Goal: Task Accomplishment & Management: Manage account settings

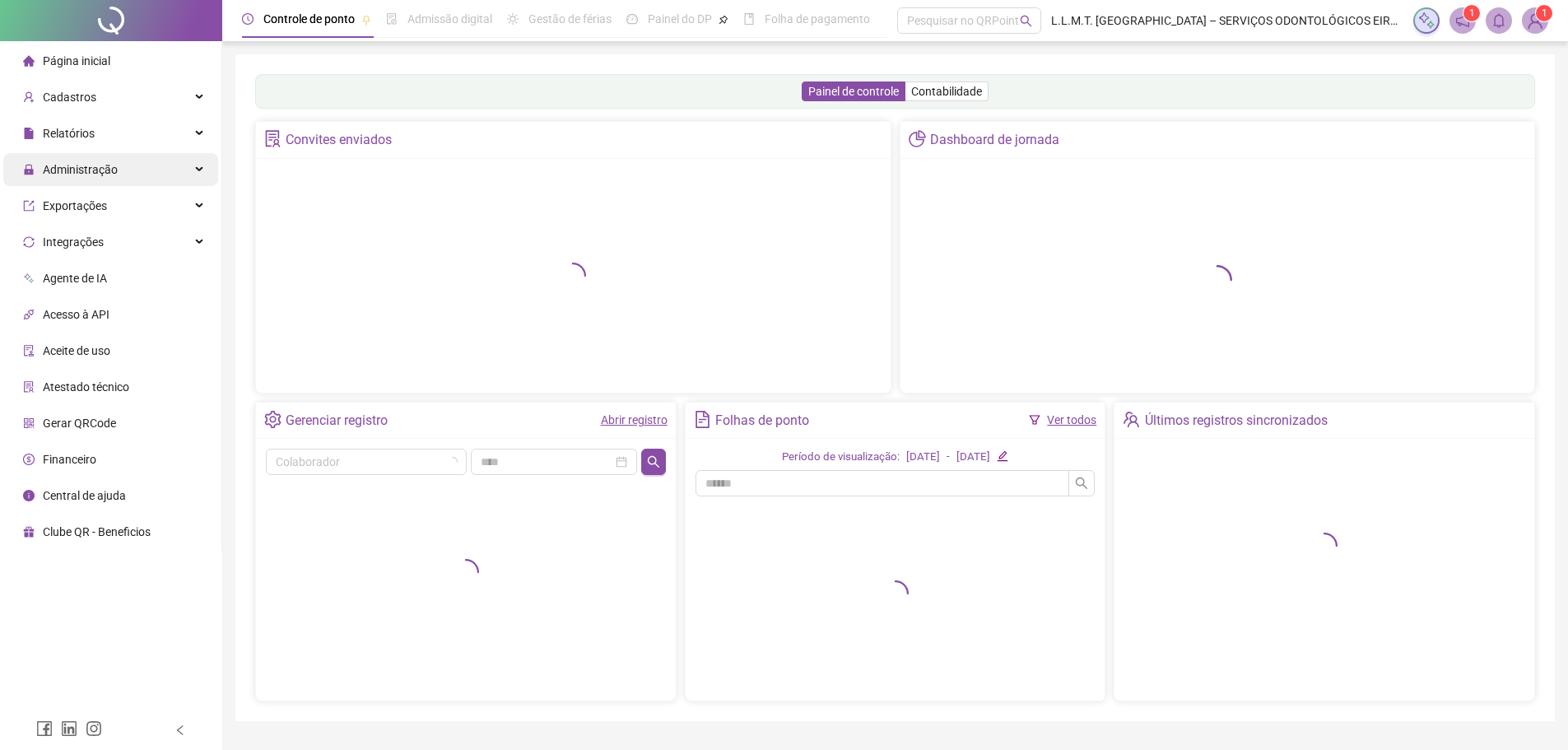
click at [114, 176] on span "Administração" at bounding box center [80, 170] width 75 height 13
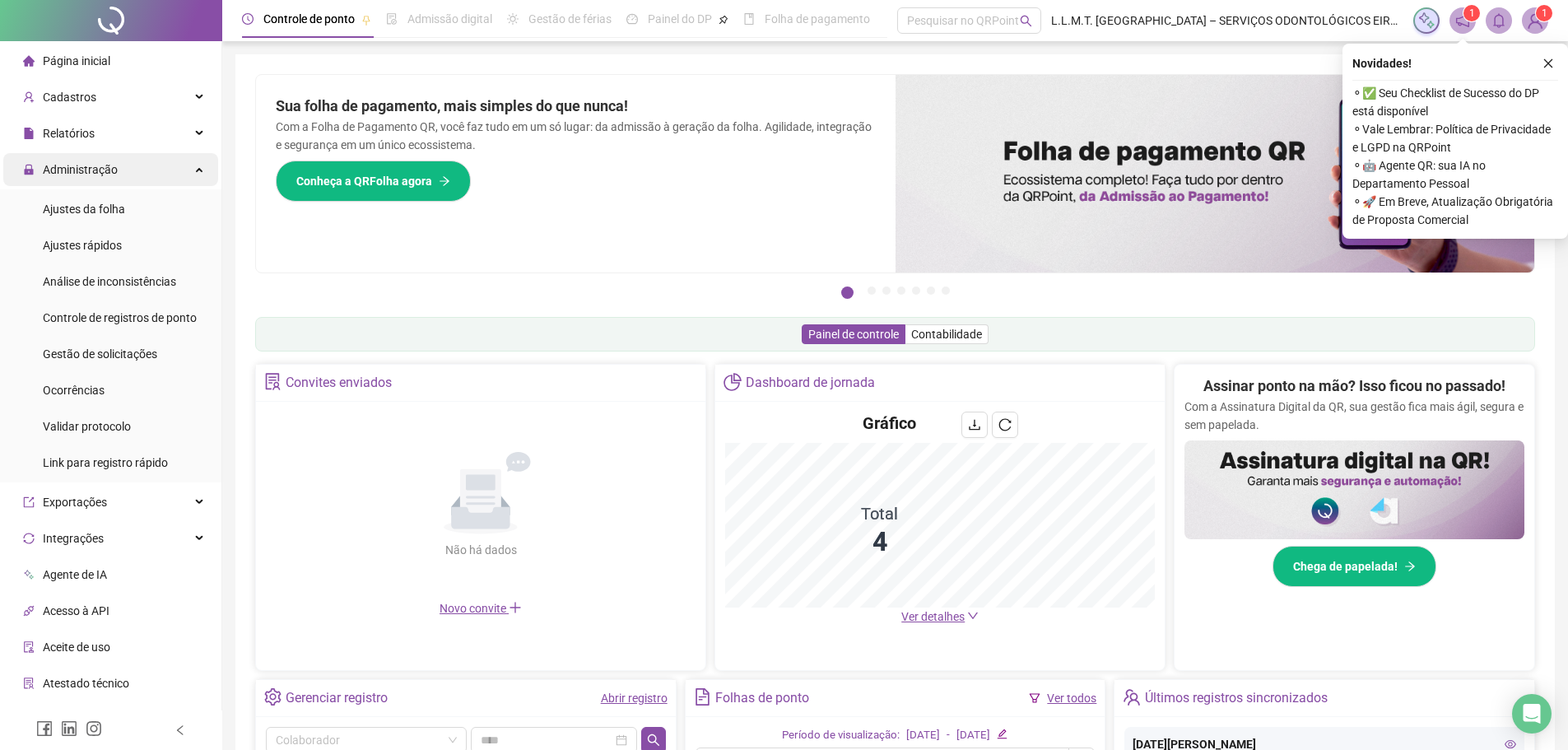
click at [133, 170] on div "Administração" at bounding box center [111, 169] width 215 height 33
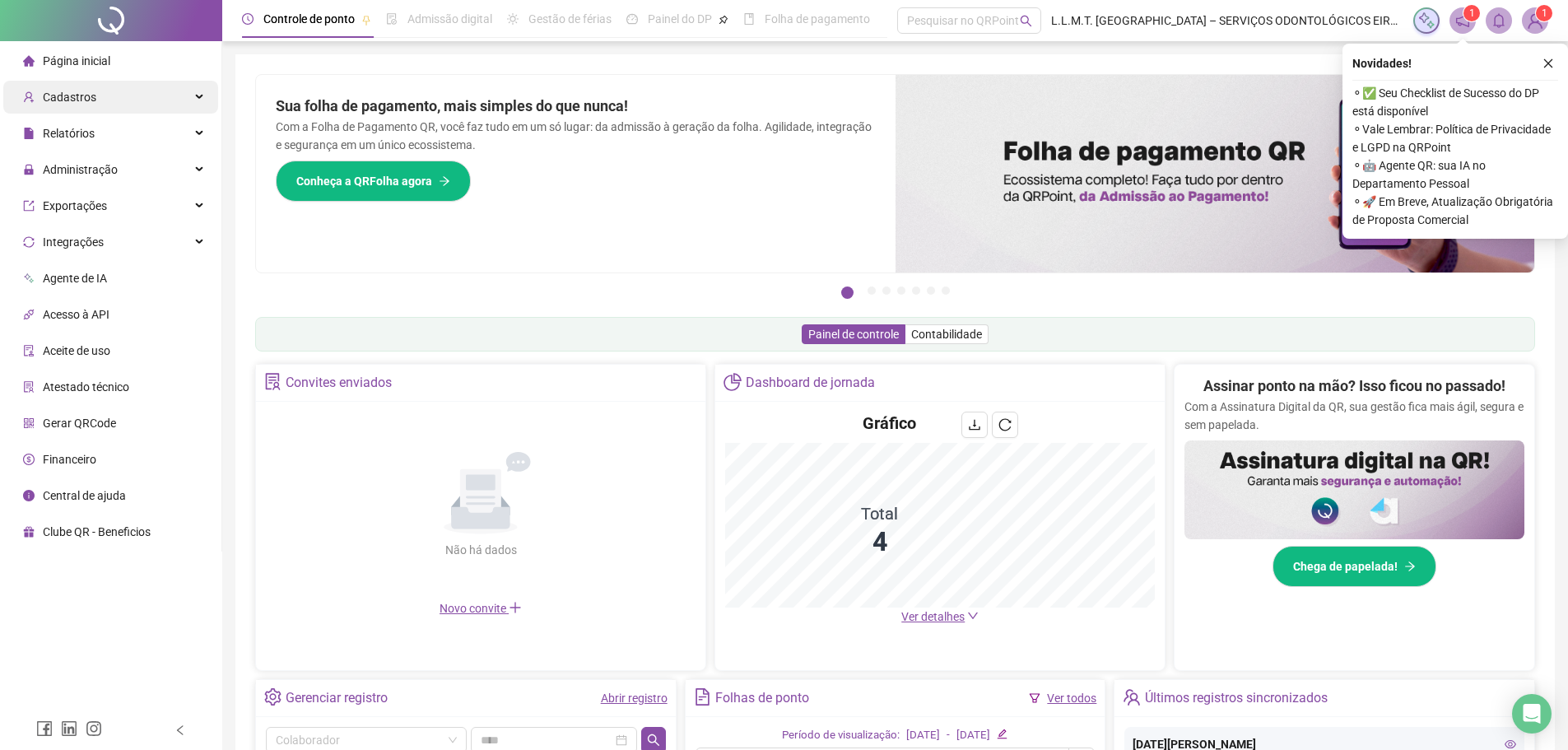
click at [140, 98] on div "Cadastros" at bounding box center [111, 97] width 215 height 33
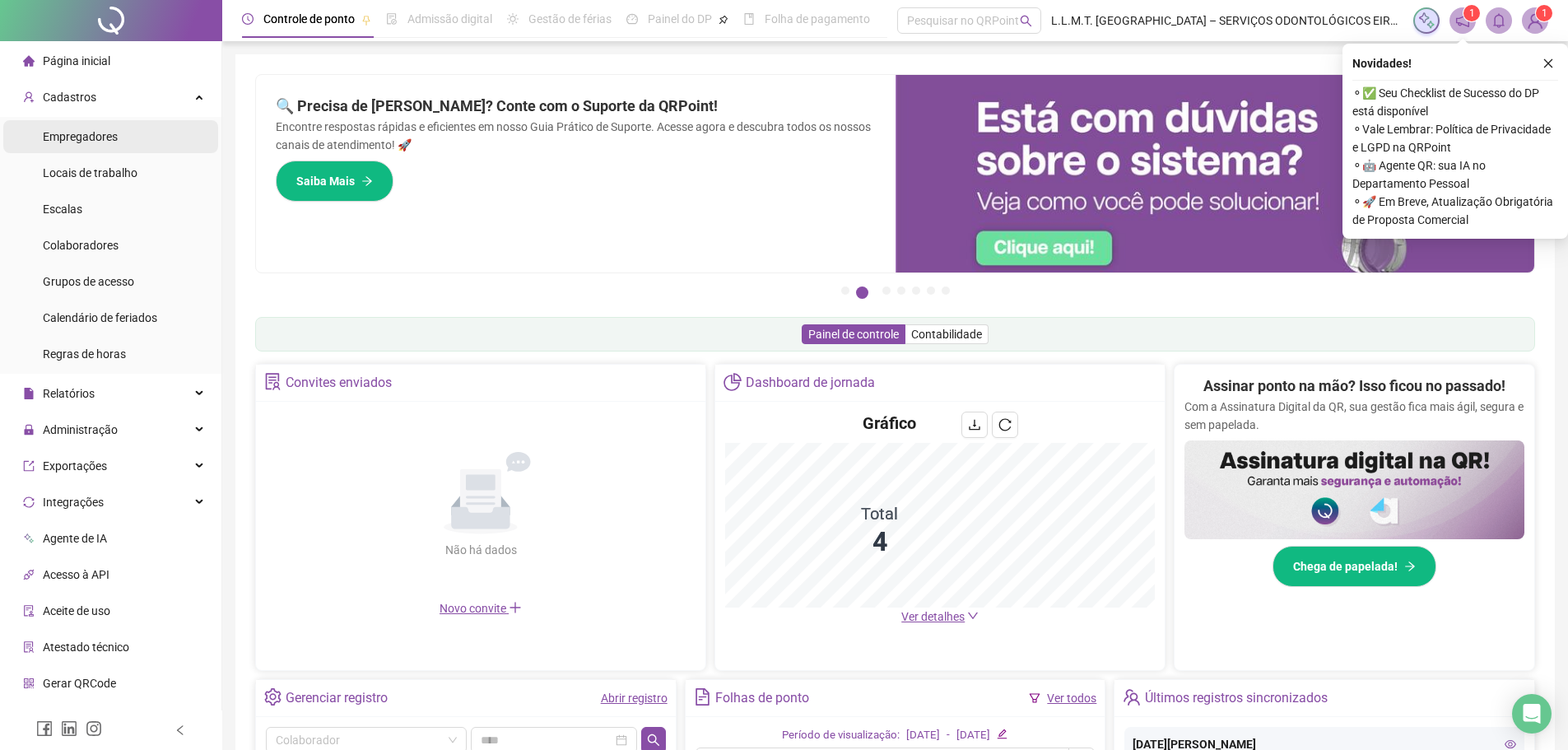
click at [109, 135] on span "Empregadores" at bounding box center [80, 137] width 75 height 13
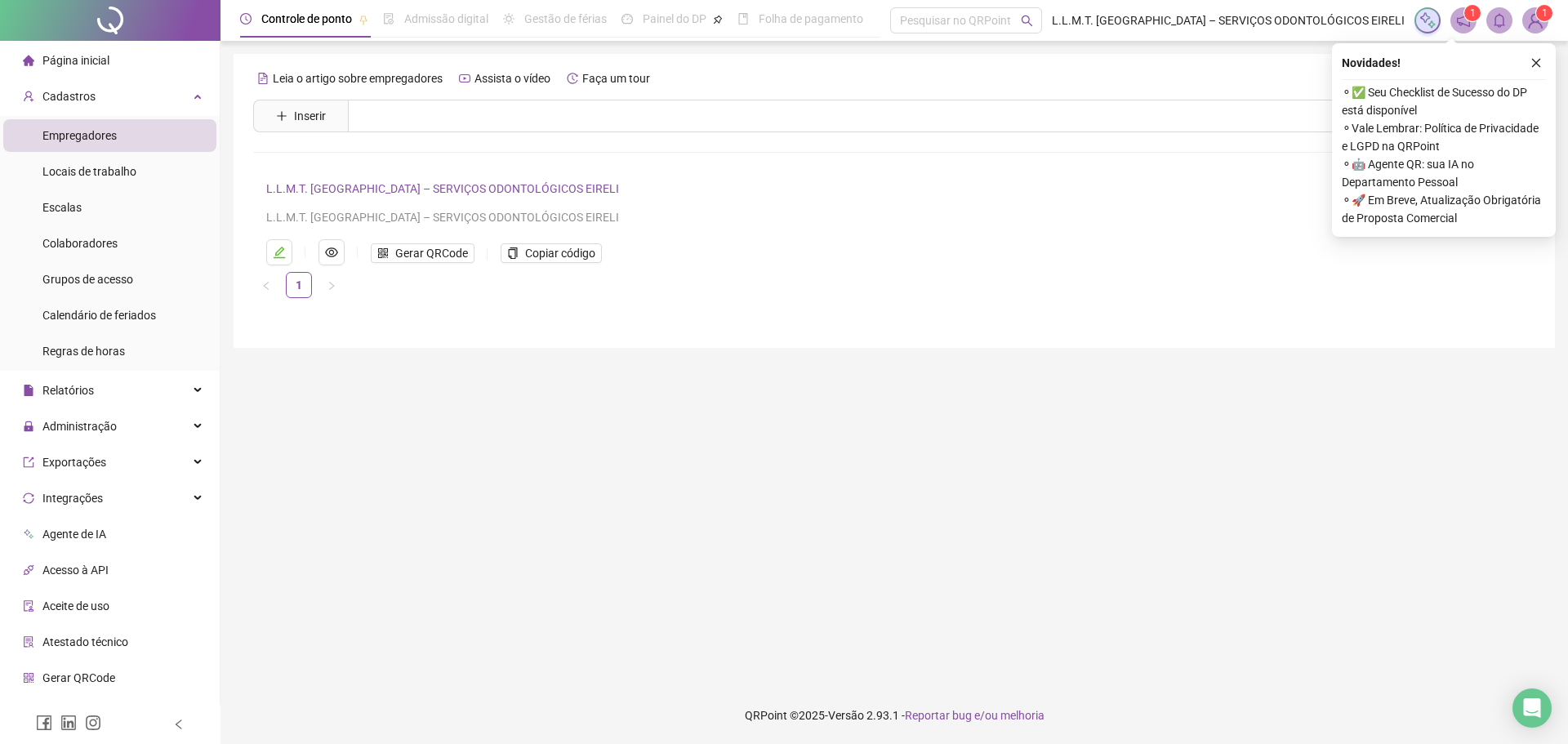
click at [528, 185] on link "L.L.M.T. [GEOGRAPHIC_DATA] – SERVIÇOS ODONTOLÓGICOS EIRELI" at bounding box center [443, 189] width 353 height 13
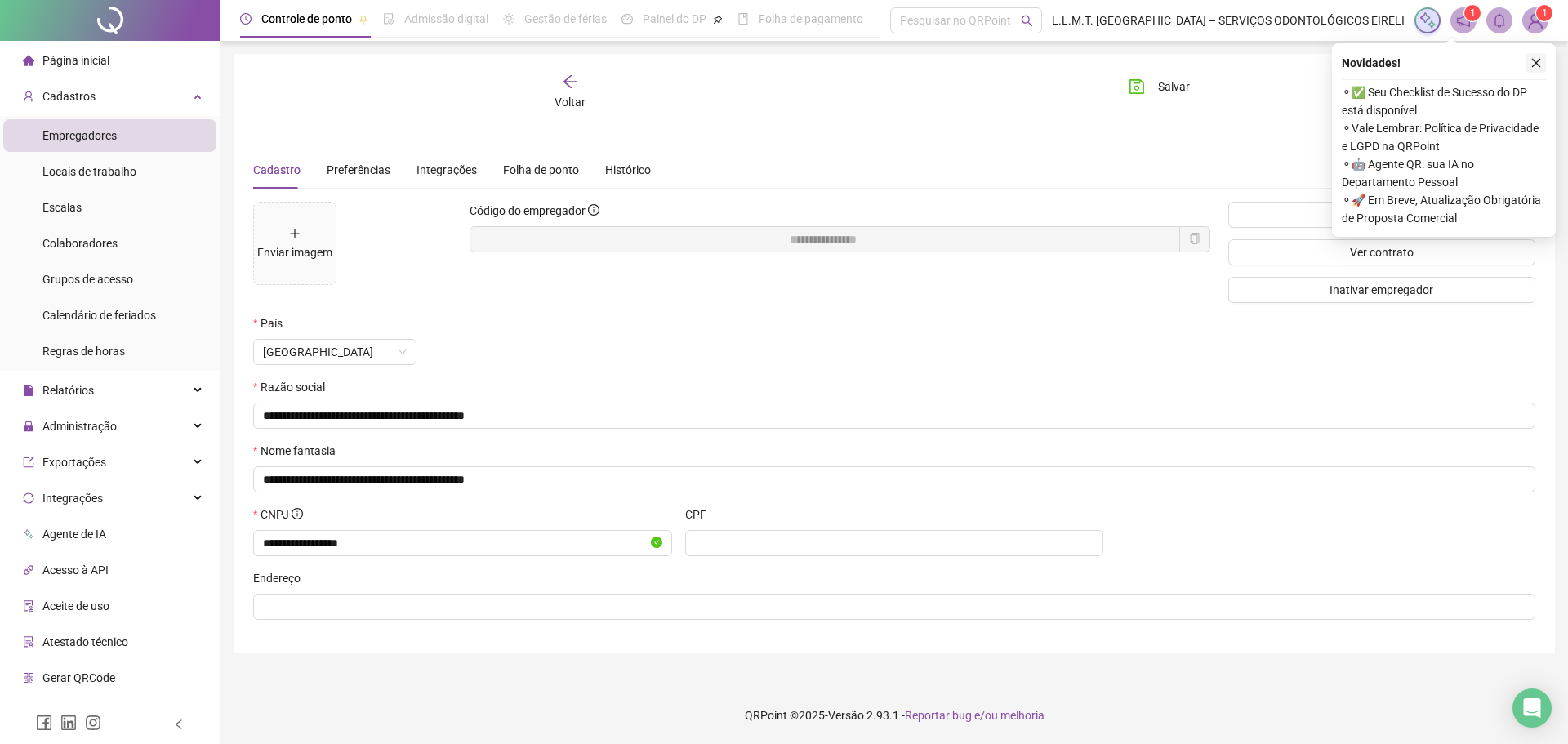
click at [1537, 69] on button "button" at bounding box center [1536, 62] width 19 height 19
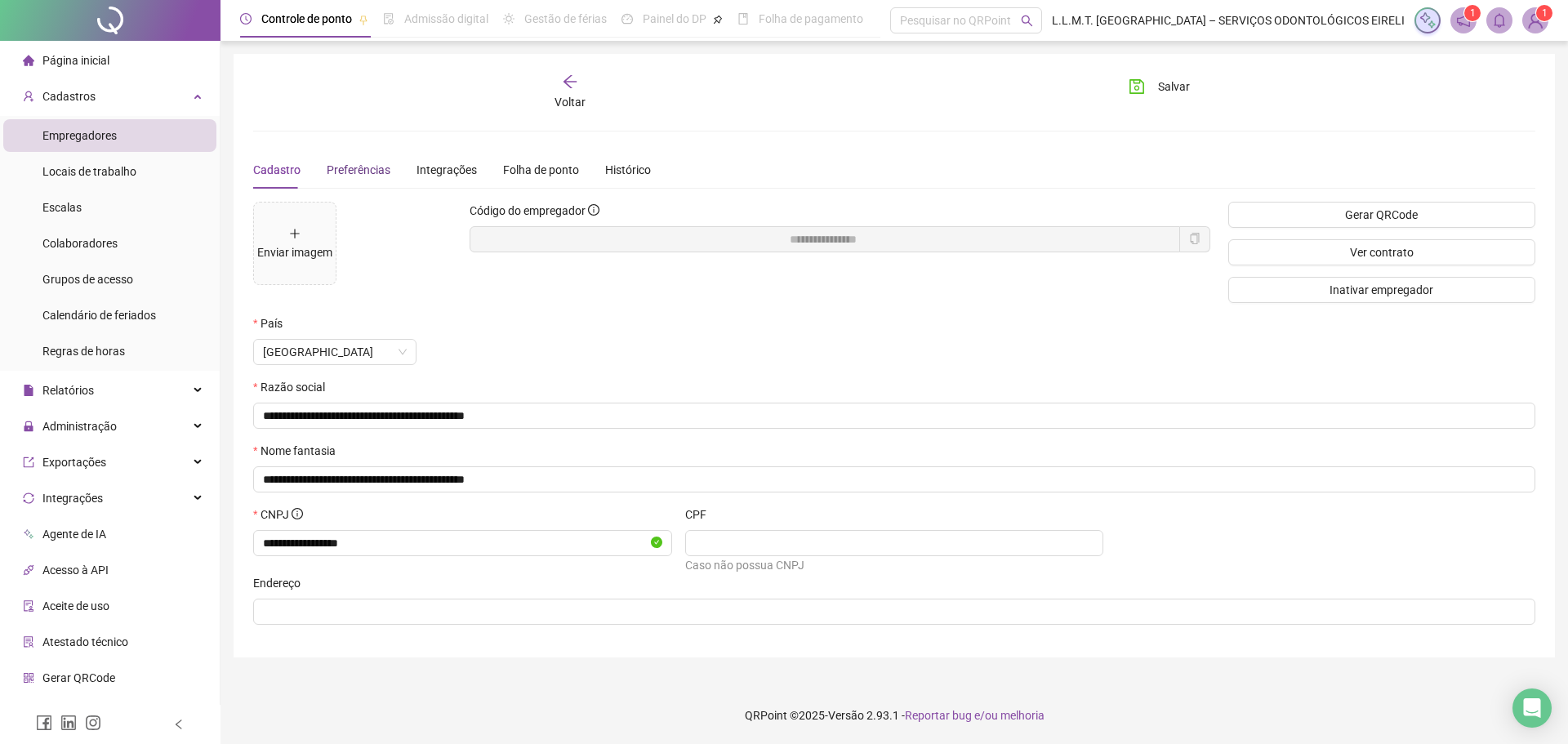
click at [346, 172] on span "Preferências" at bounding box center [358, 170] width 64 height 13
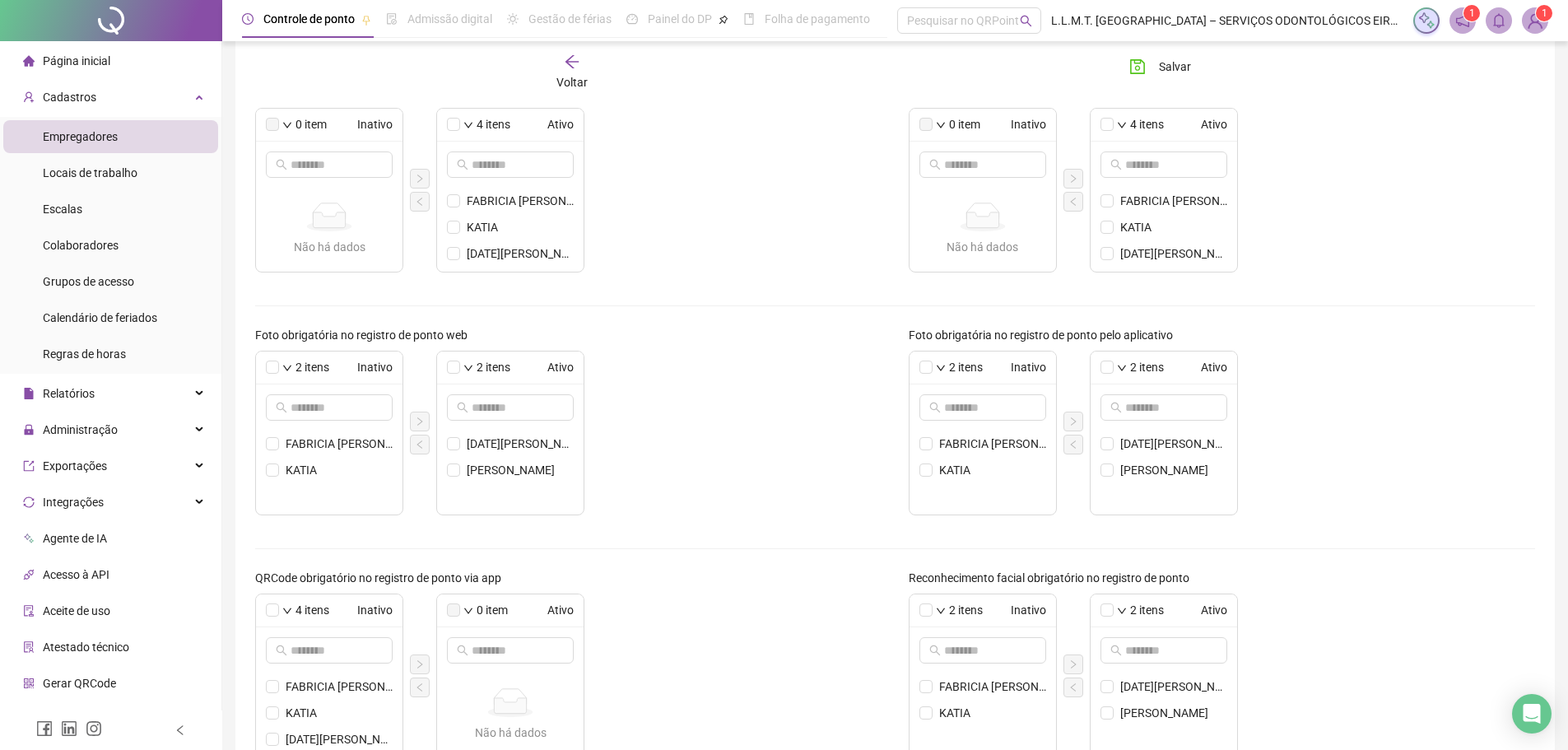
scroll to position [329, 0]
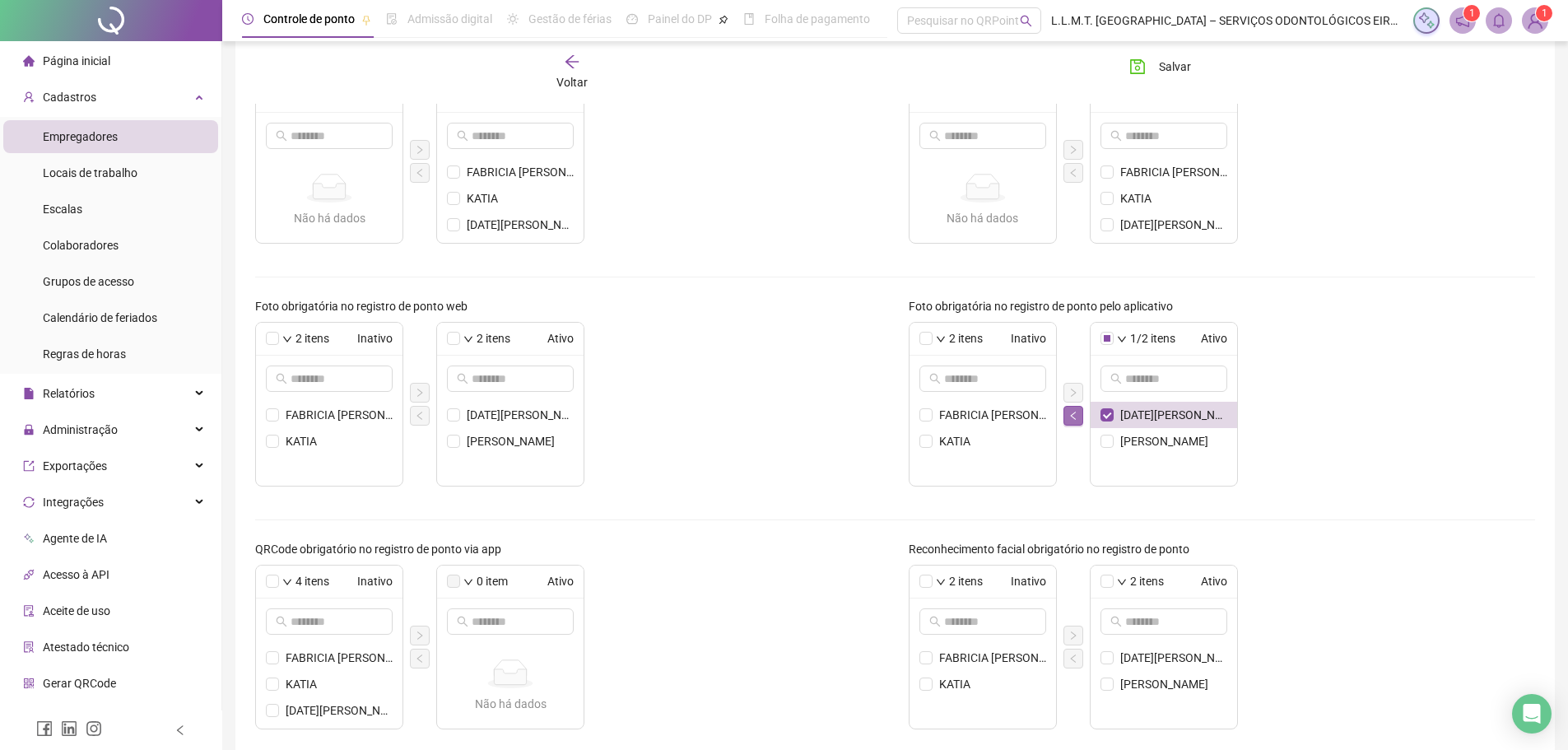
click at [1076, 420] on button "button" at bounding box center [1072, 416] width 20 height 20
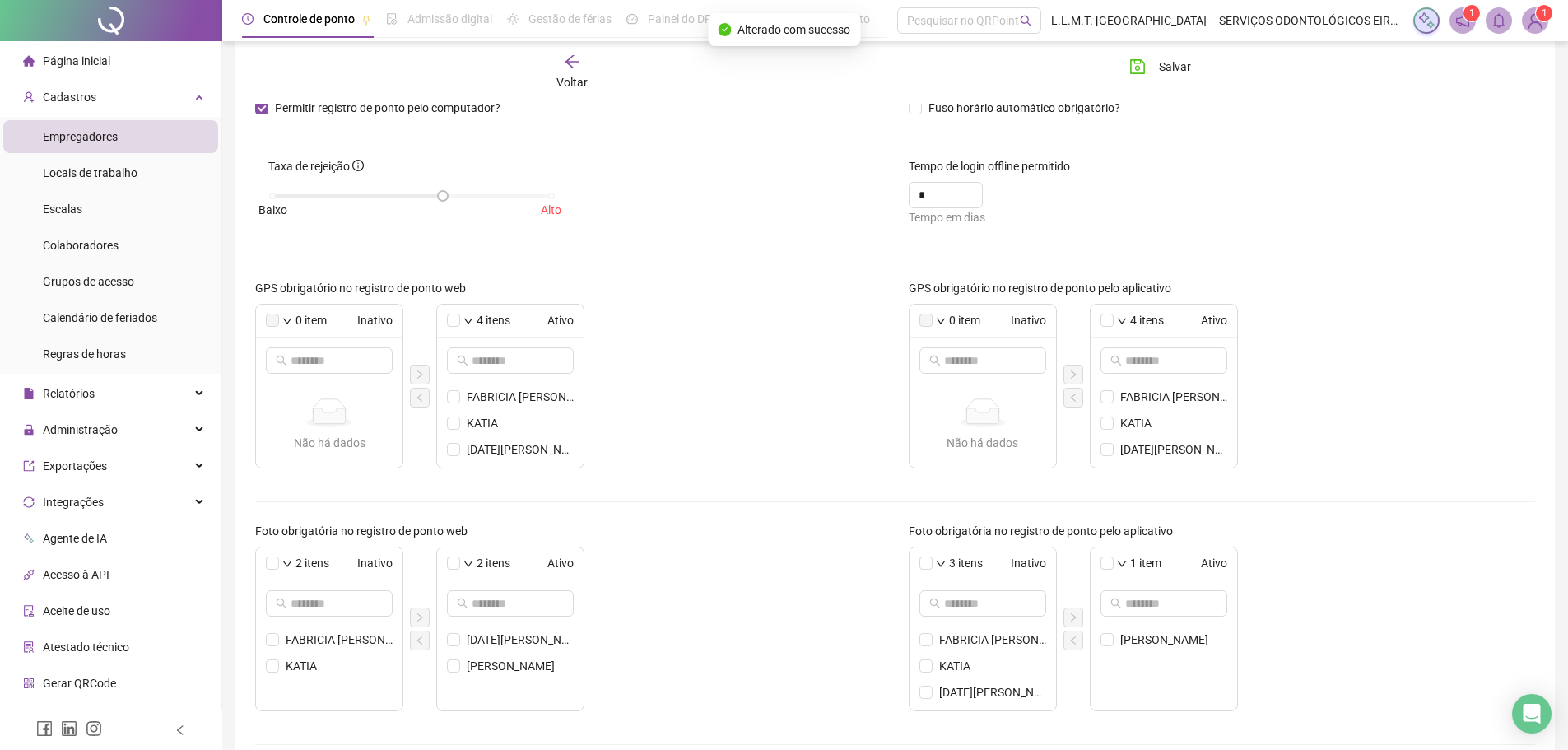
scroll to position [0, 0]
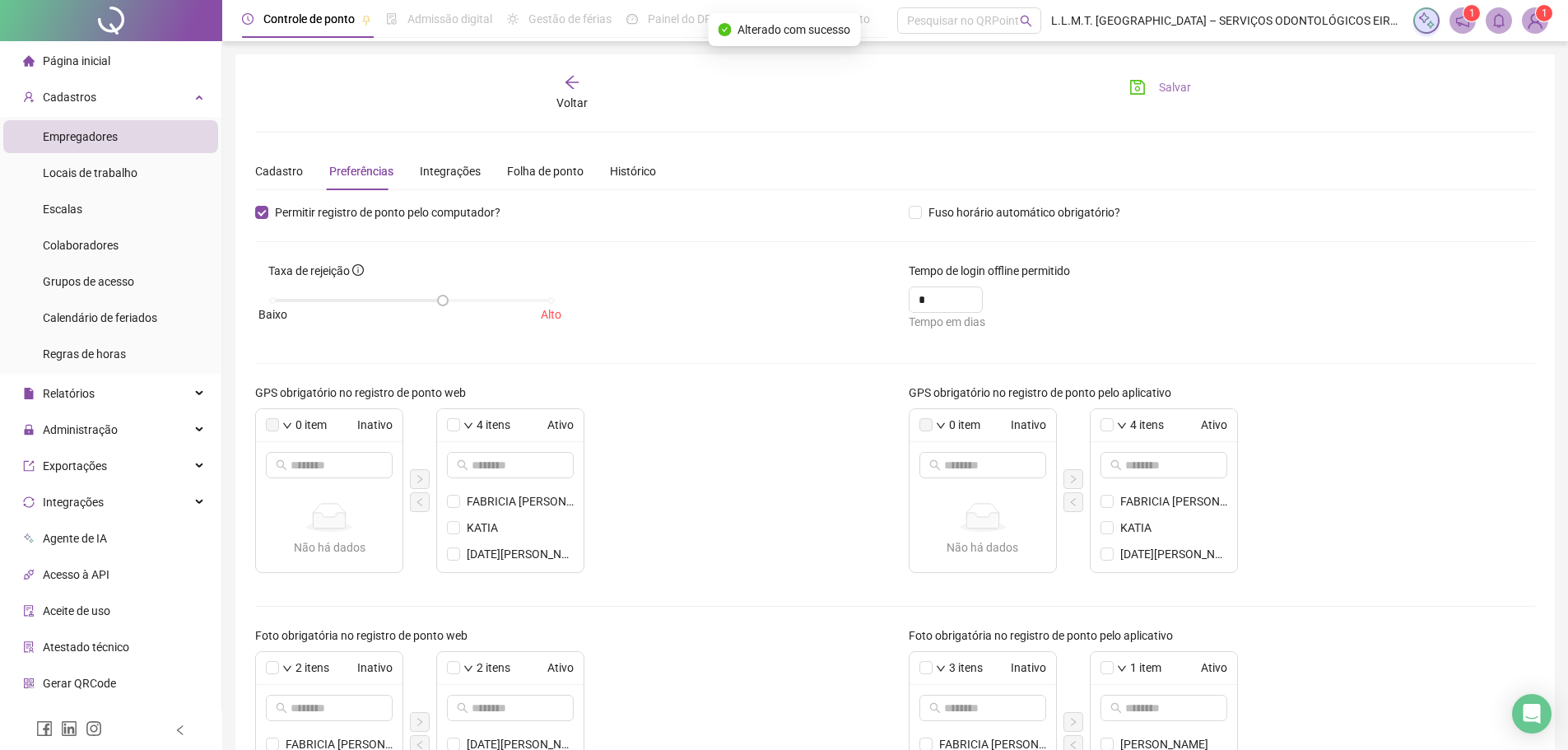
click at [1158, 83] on button "Salvar" at bounding box center [1160, 88] width 87 height 26
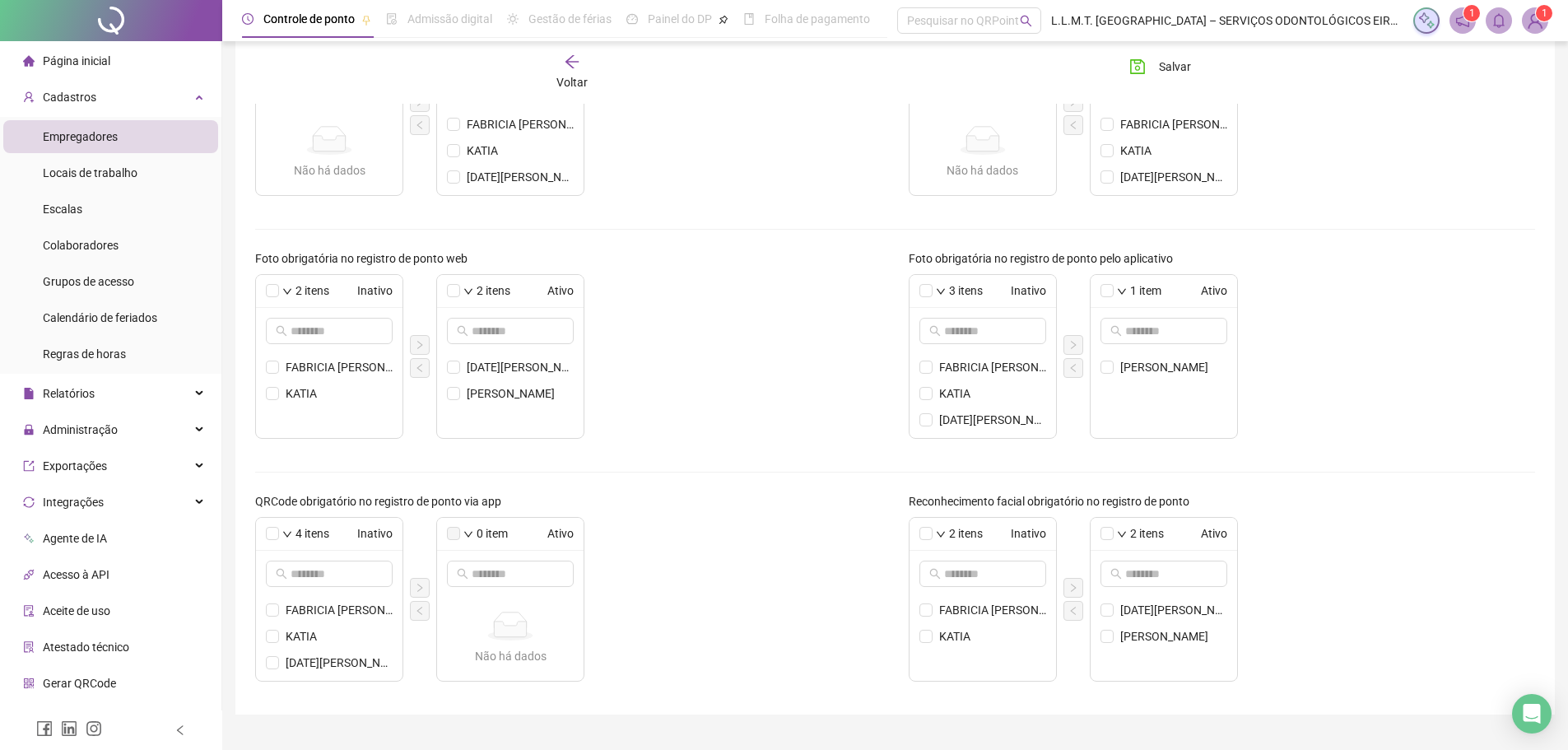
scroll to position [412, 0]
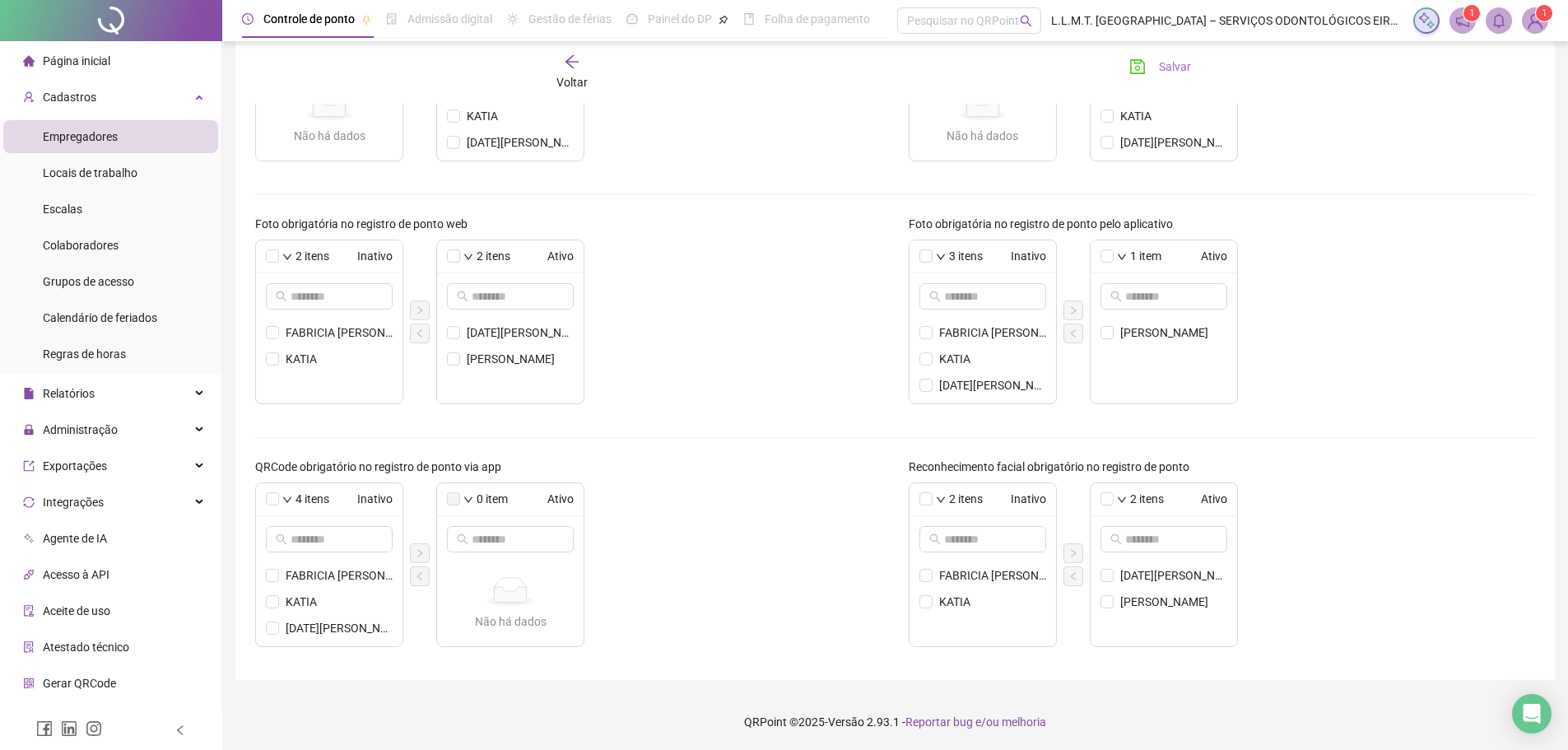
click at [1158, 56] on button "Salvar" at bounding box center [1160, 66] width 87 height 26
click at [1116, 579] on li "[DATE][PERSON_NAME]" at bounding box center [1164, 574] width 146 height 26
click at [1075, 574] on icon "left" at bounding box center [1073, 575] width 10 height 10
click at [1409, 375] on div "3 itens Inativo FABRICIA JHEMILY SANTANA BRANDÃO KATIA LUCIA MARIA BARROS DE LI…" at bounding box center [1221, 320] width 627 height 165
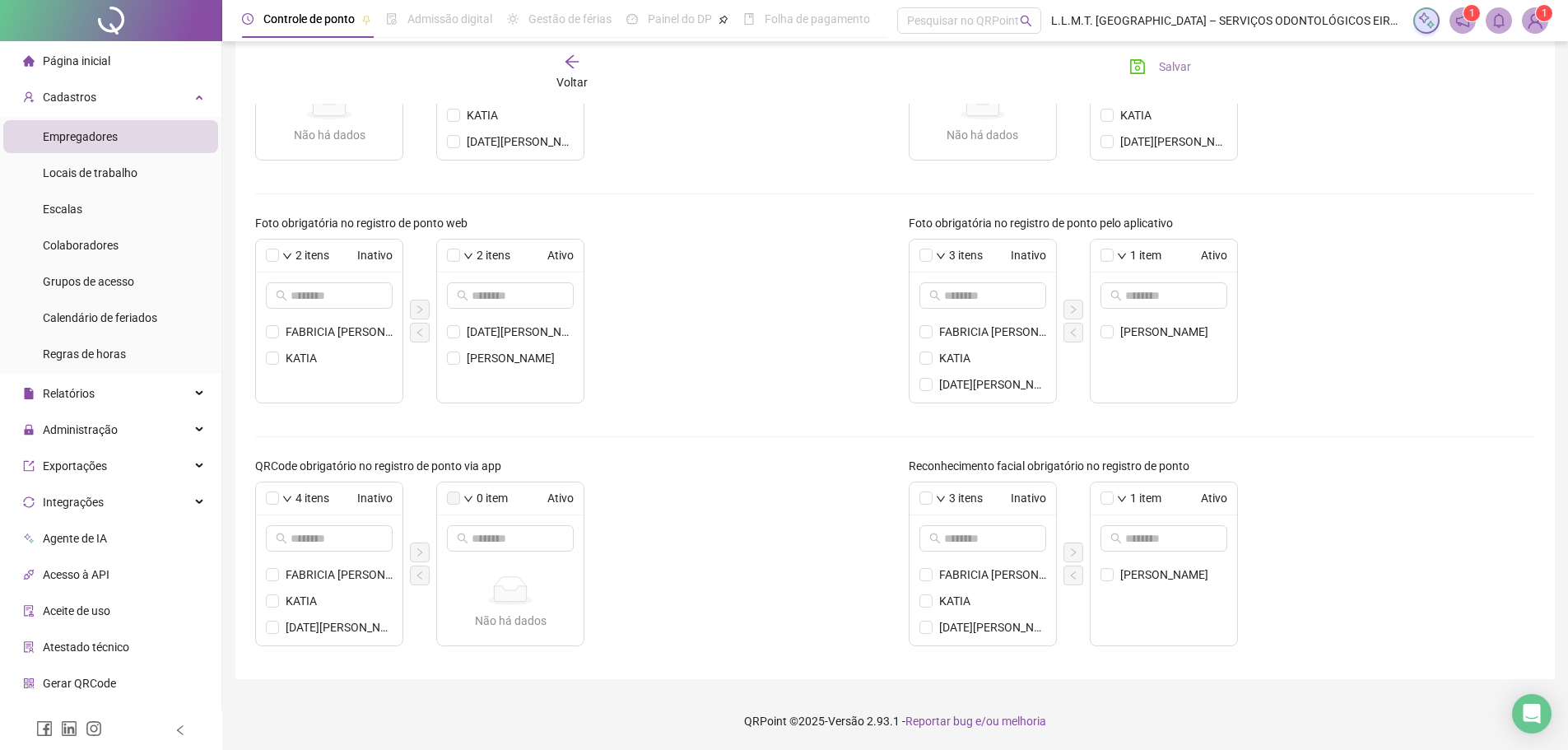
click at [1141, 69] on icon "save" at bounding box center [1138, 67] width 17 height 17
click at [1280, 563] on div "3 itens Inativo FABRICIA JHEMILY SANTANA BRANDÃO KATIA LUCIA MARIA BARROS DE LI…" at bounding box center [1221, 564] width 627 height 165
click at [1112, 499] on span at bounding box center [1107, 498] width 13 height 13
click at [1281, 442] on form "Permitir registro de ponto pelo computador? Fuso horário automático obrigatório…" at bounding box center [895, 225] width 1280 height 868
click at [1145, 61] on icon "save" at bounding box center [1138, 67] width 17 height 17
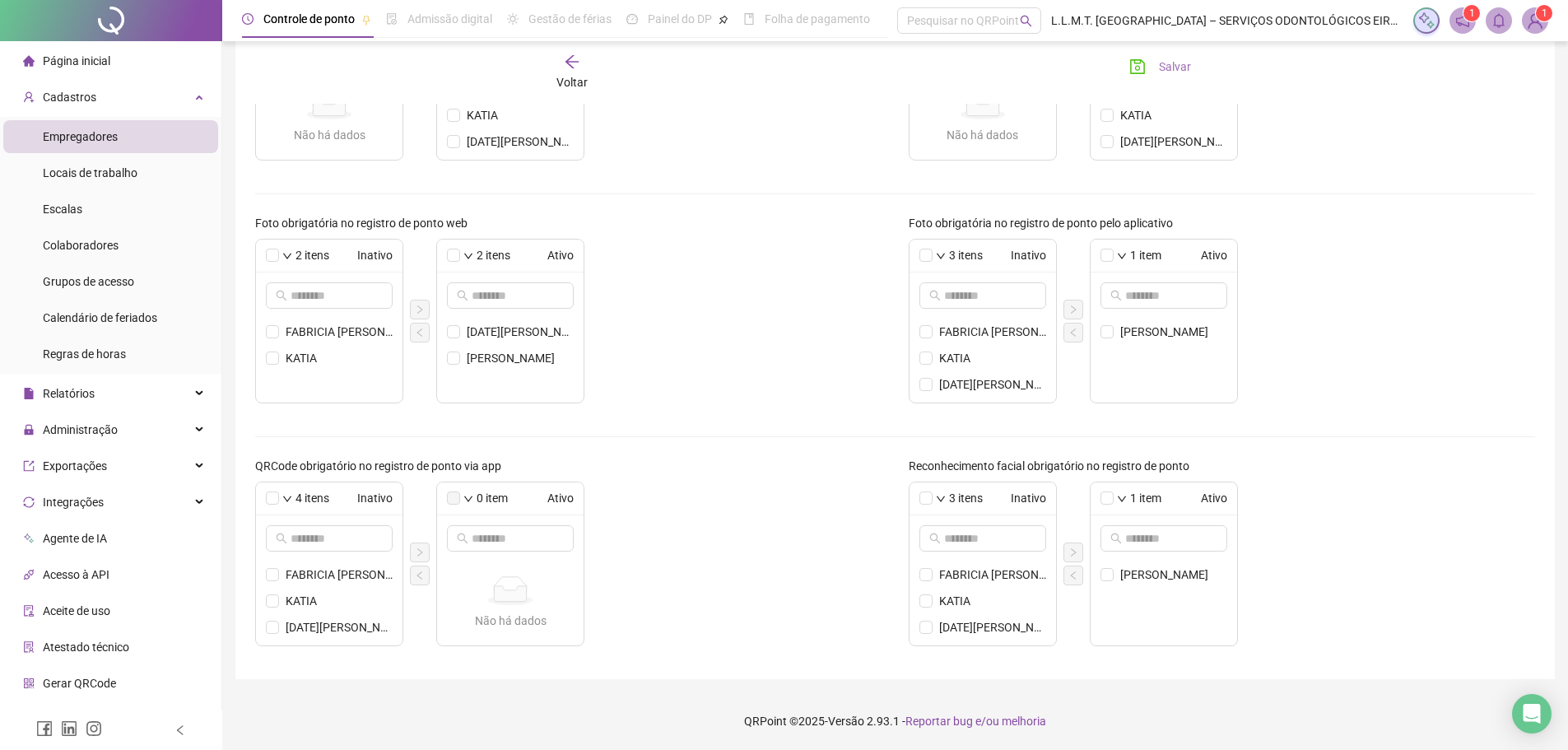
click at [1145, 61] on icon "save" at bounding box center [1138, 67] width 17 height 17
click at [578, 61] on icon "arrow-left" at bounding box center [572, 61] width 17 height 17
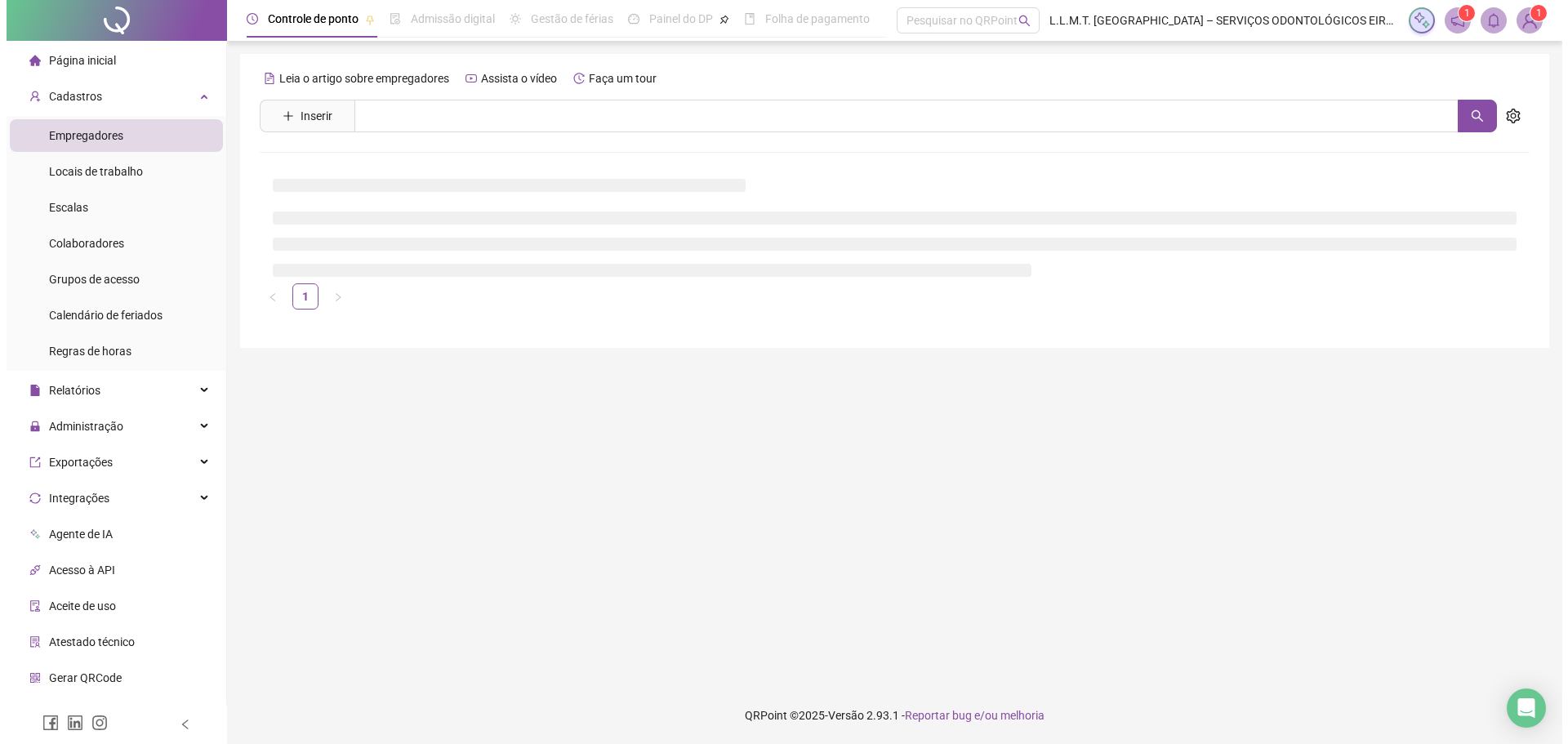
scroll to position [0, 0]
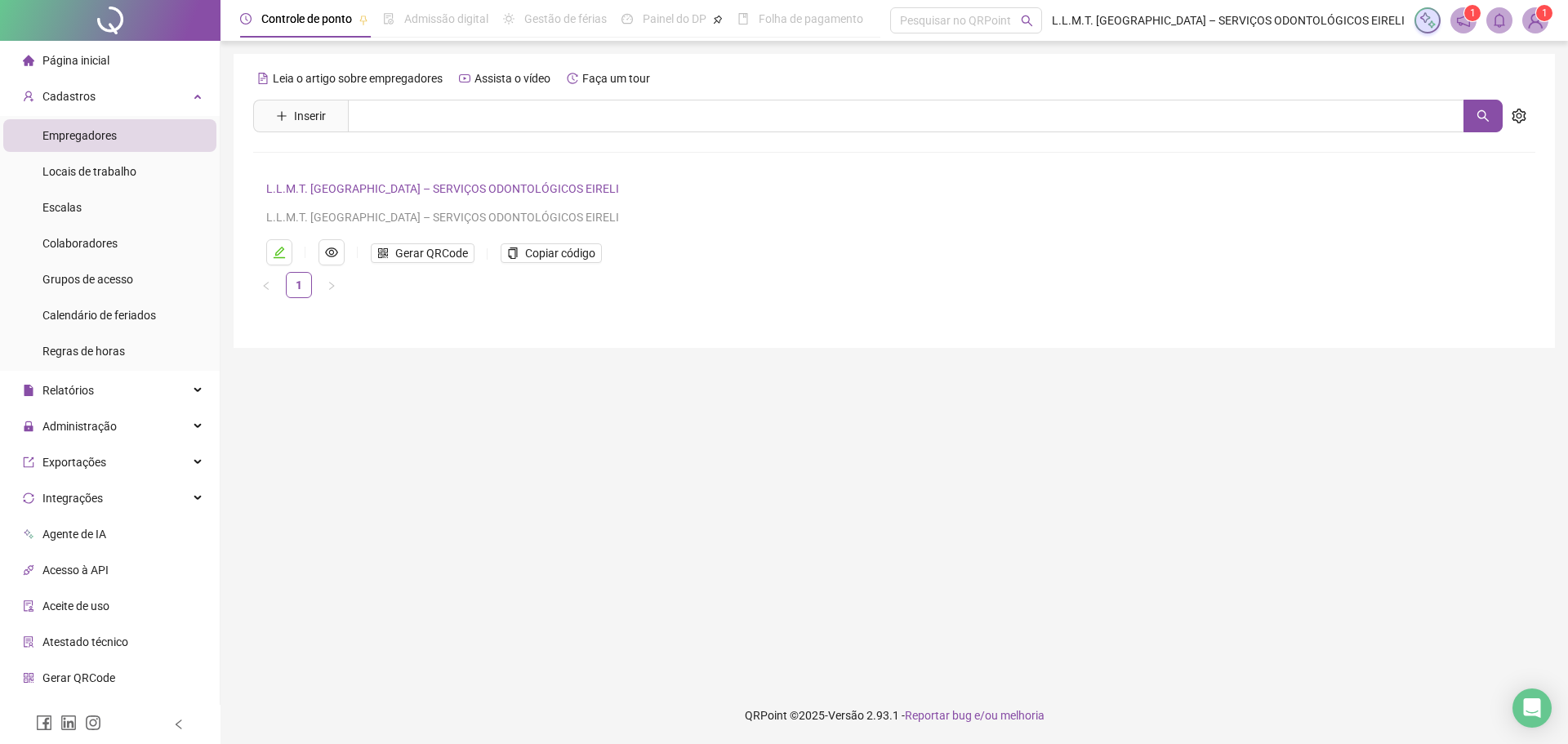
click at [1543, 29] on img at bounding box center [1536, 20] width 25 height 25
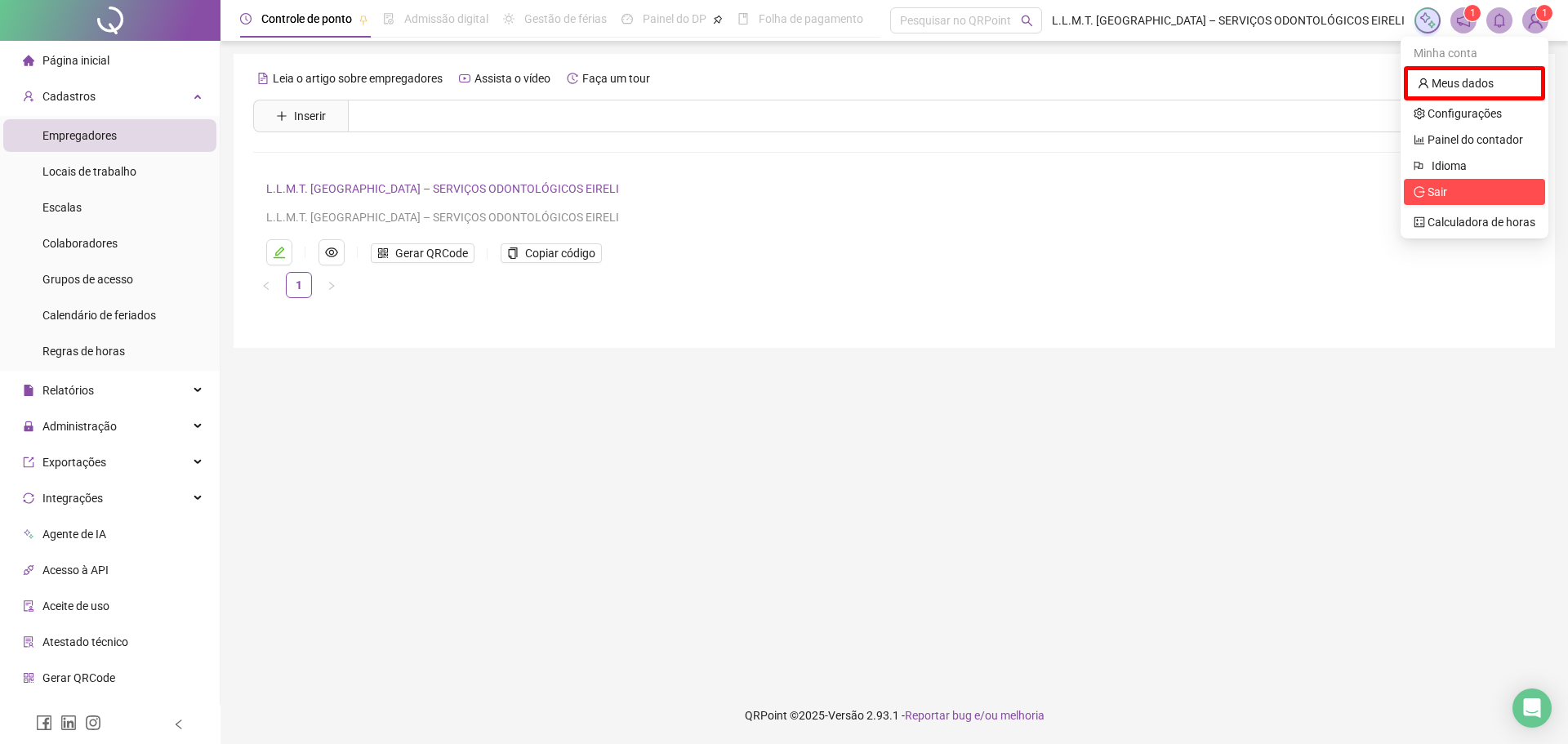
click at [1428, 186] on span "Sair" at bounding box center [1430, 192] width 33 height 13
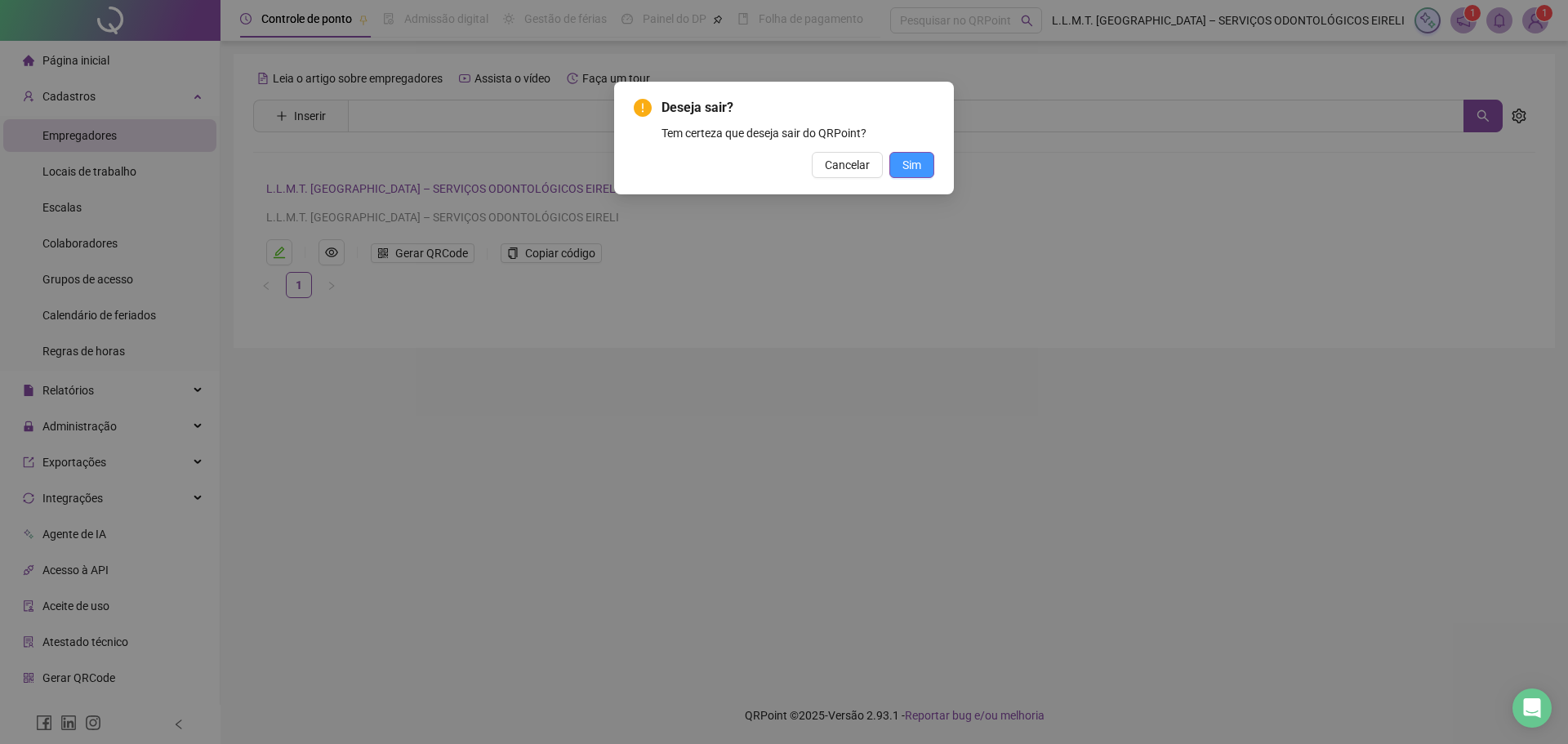
click at [918, 168] on span "Sim" at bounding box center [912, 165] width 18 height 18
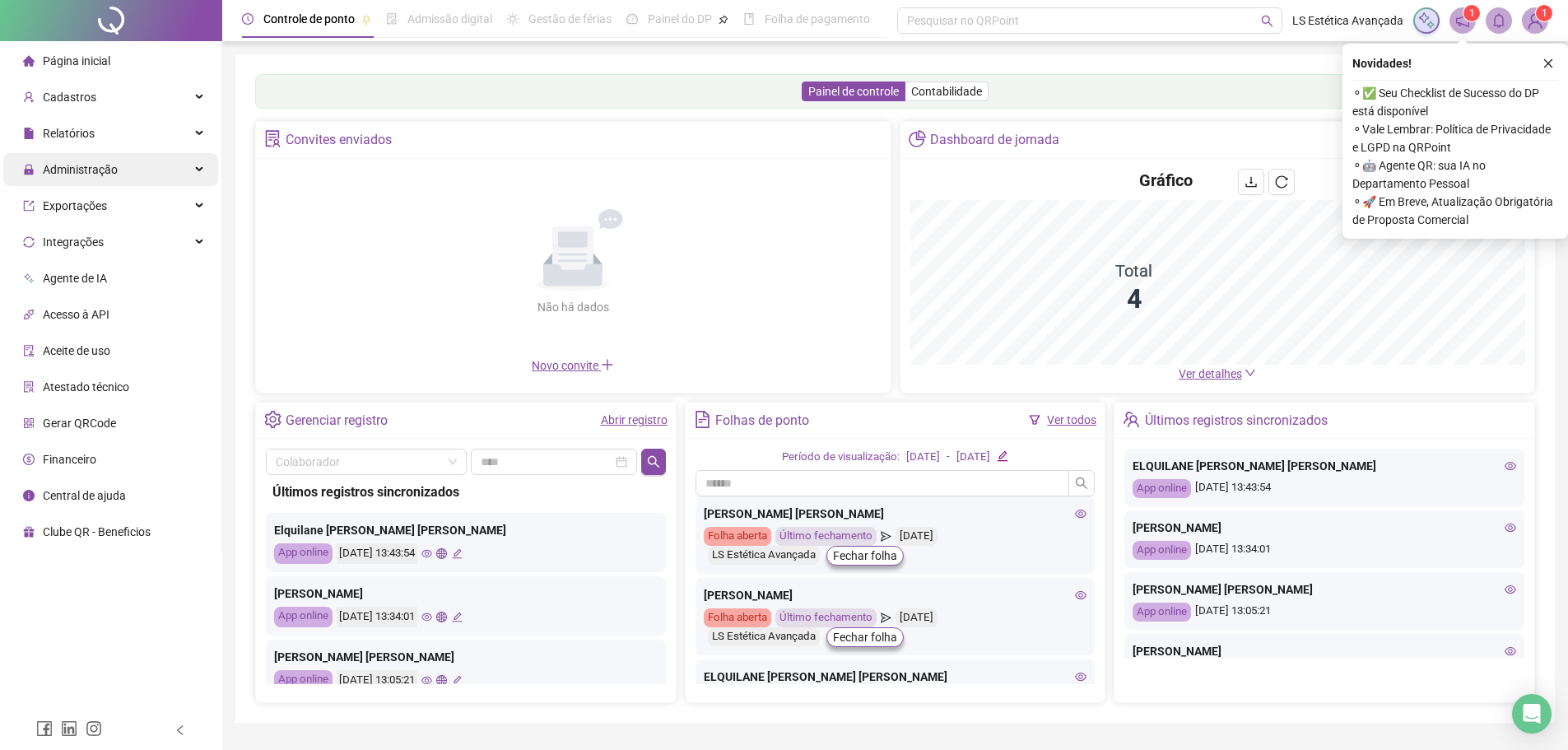
click at [95, 153] on span "Administração" at bounding box center [71, 169] width 95 height 33
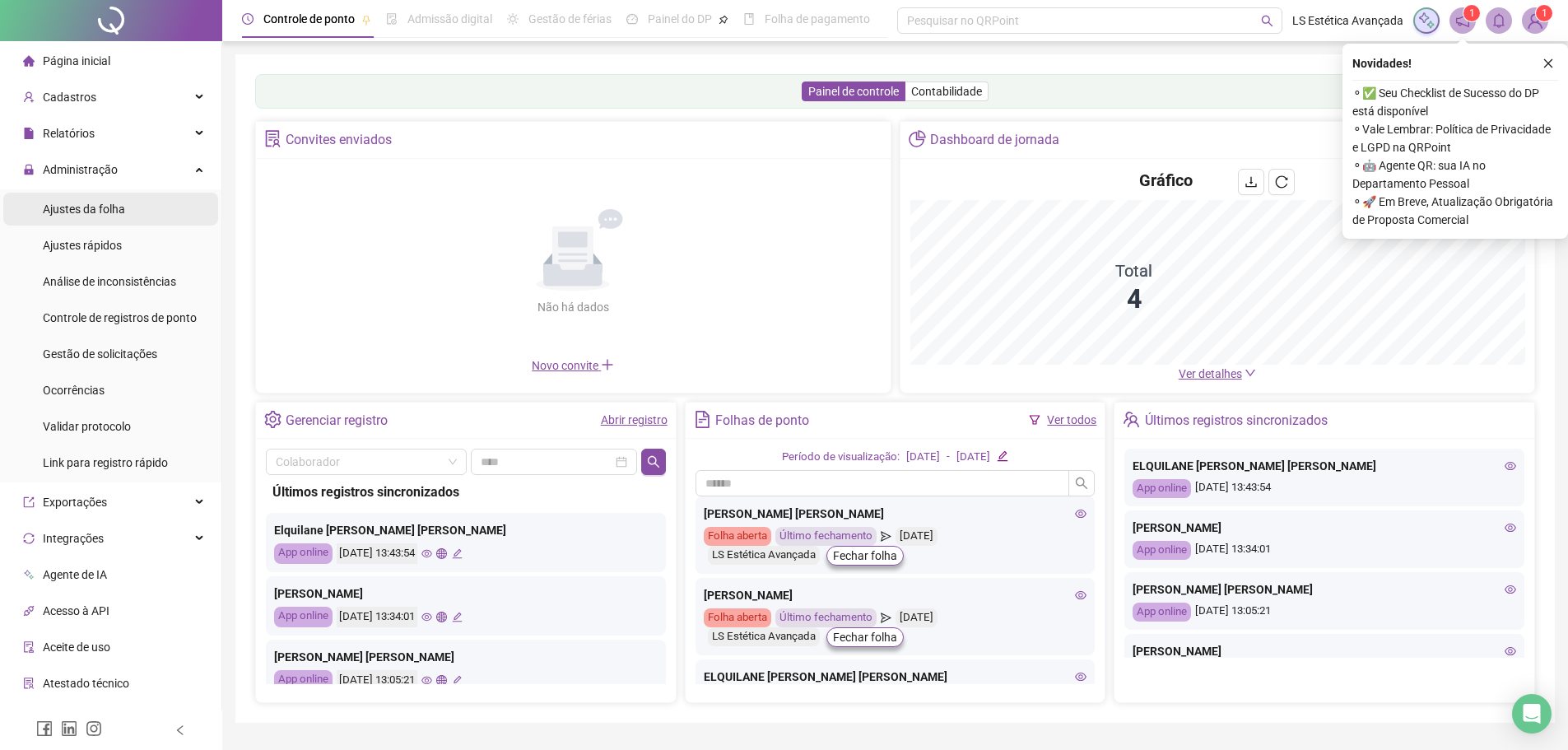
click at [109, 222] on div "Ajustes da folha" at bounding box center [84, 209] width 82 height 33
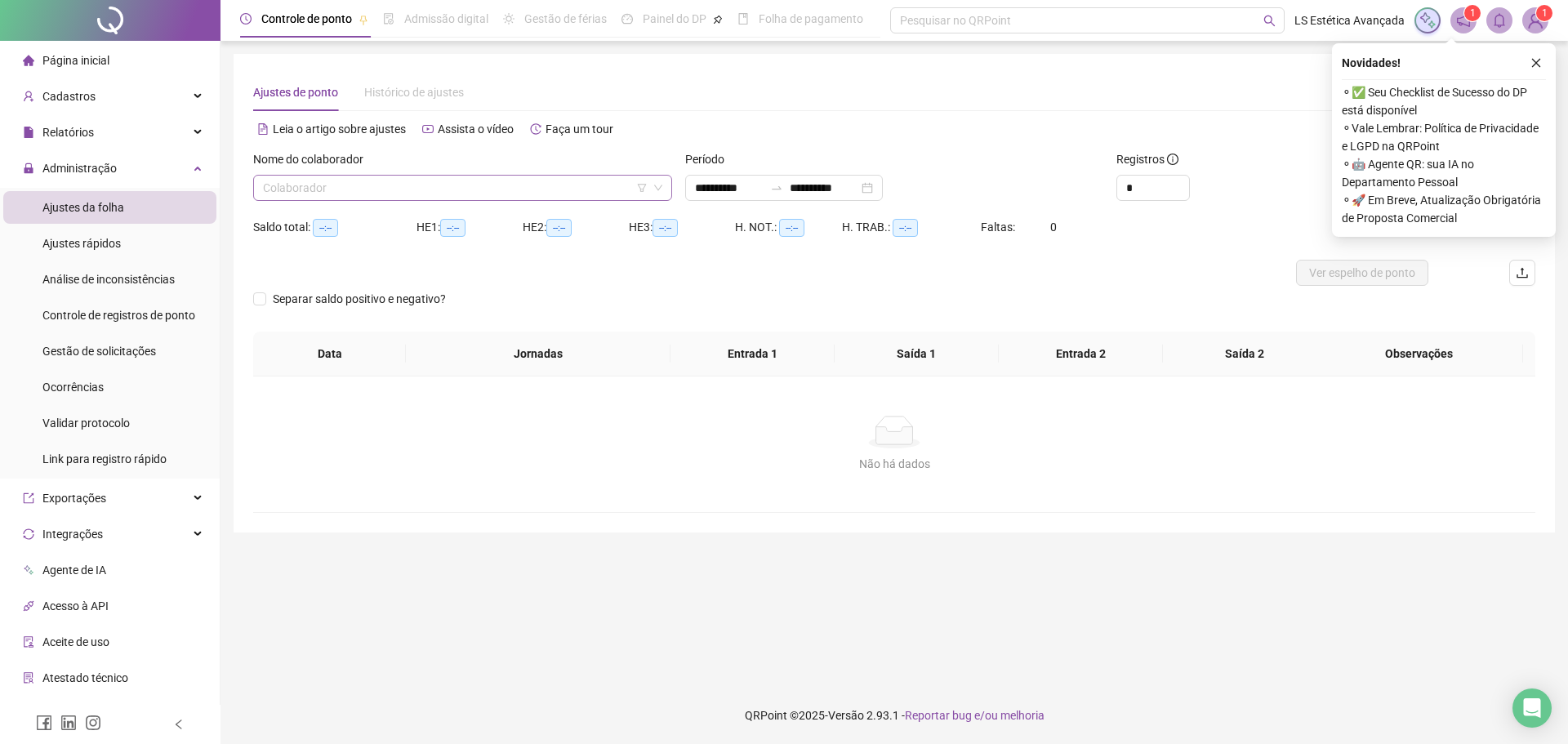
click at [350, 195] on input "search" at bounding box center [455, 188] width 385 height 25
type input "**********"
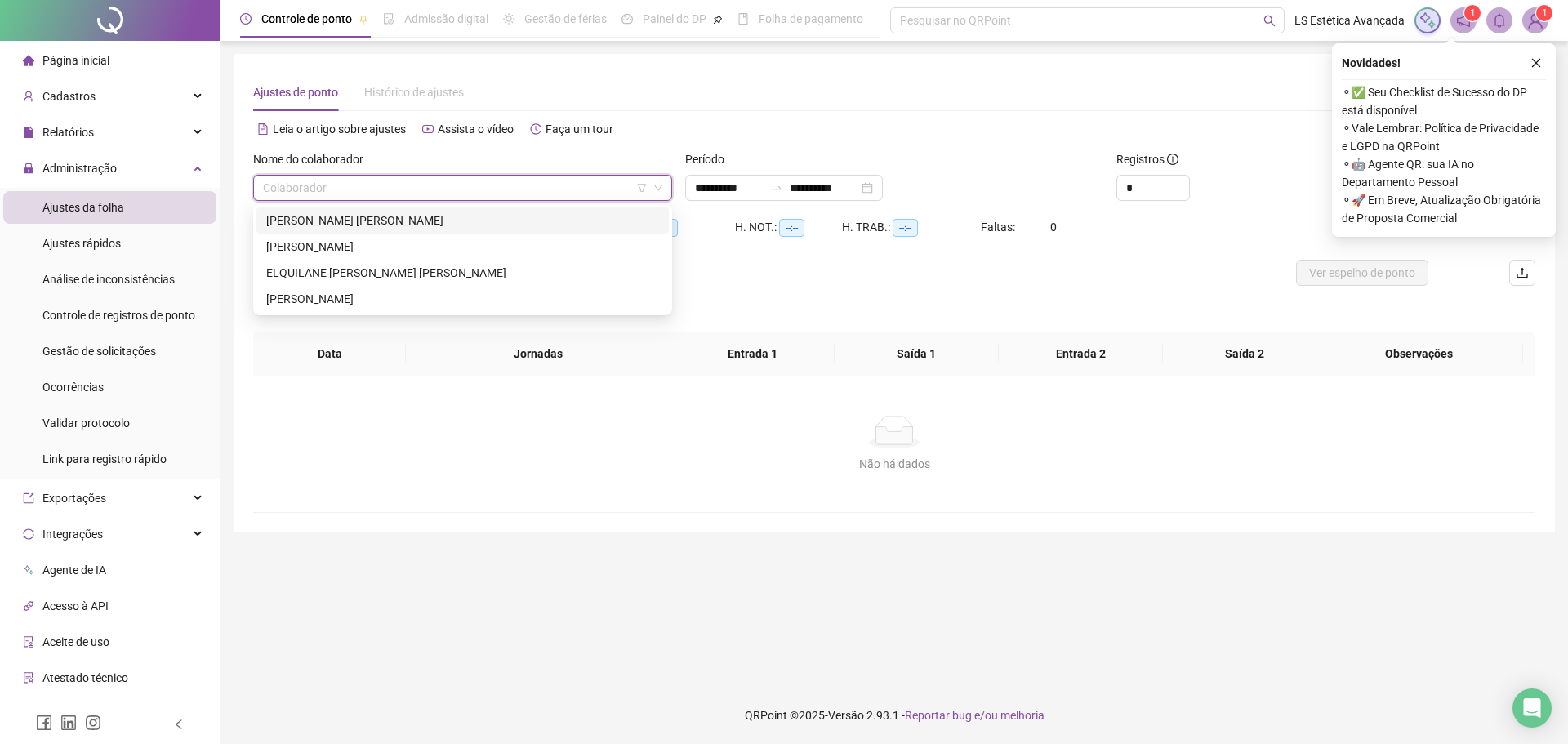
click at [350, 195] on input "search" at bounding box center [455, 188] width 385 height 25
click at [153, 368] on ul "Ajustes da folha Ajustes rápidos Análise de inconsistências Controle de registr…" at bounding box center [110, 333] width 220 height 291
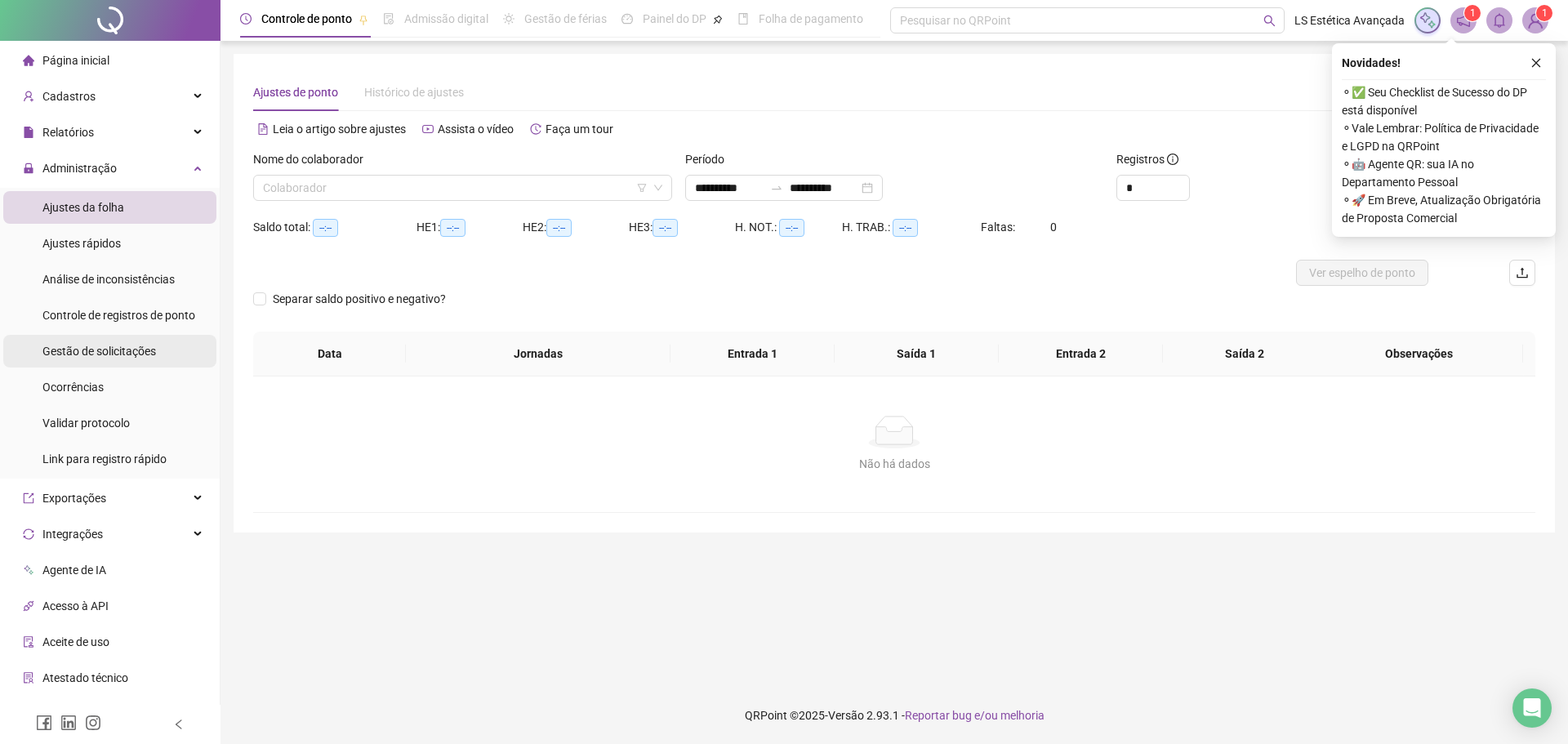
click at [153, 355] on span "Gestão de solicitações" at bounding box center [99, 351] width 114 height 13
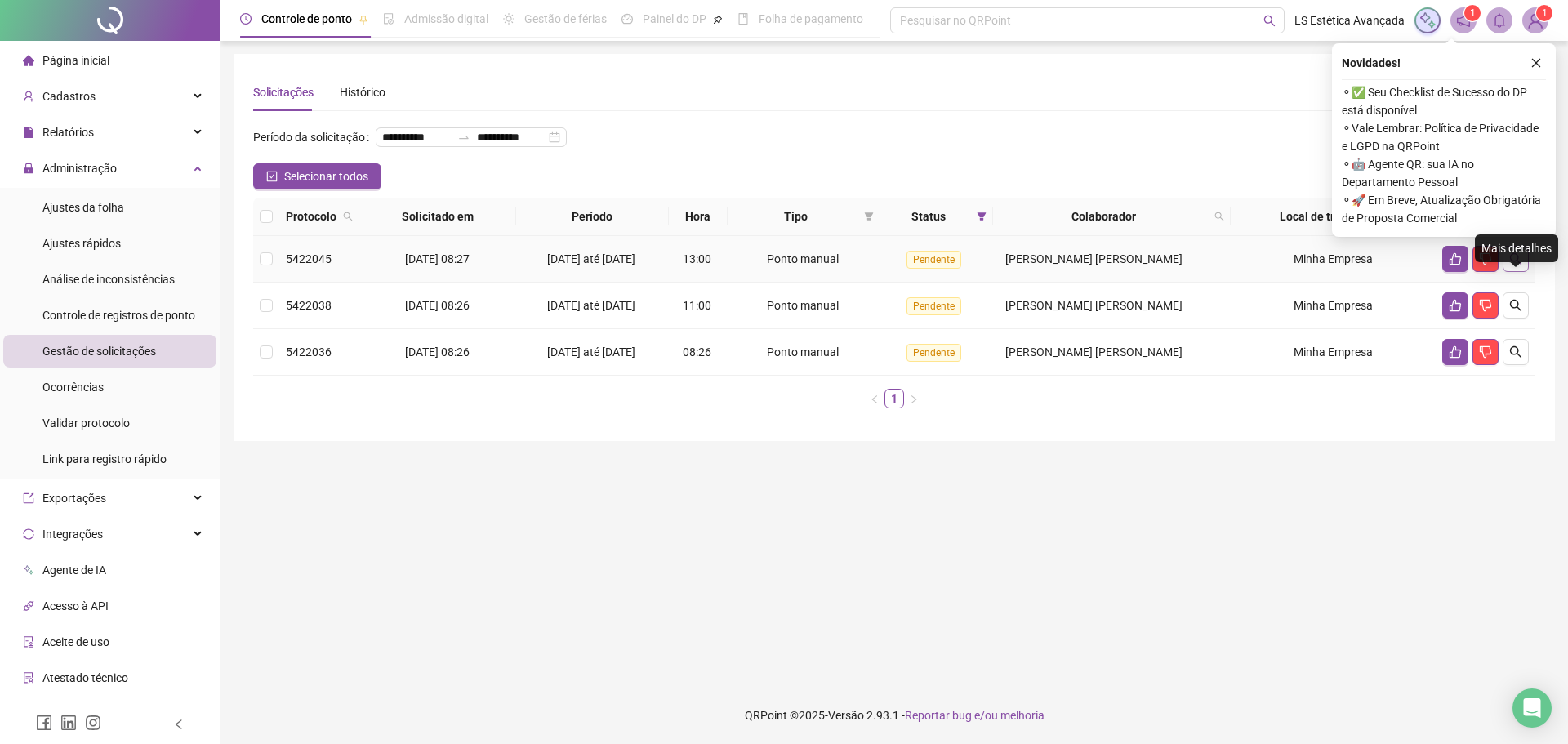
click at [1521, 265] on icon "search" at bounding box center [1516, 259] width 13 height 13
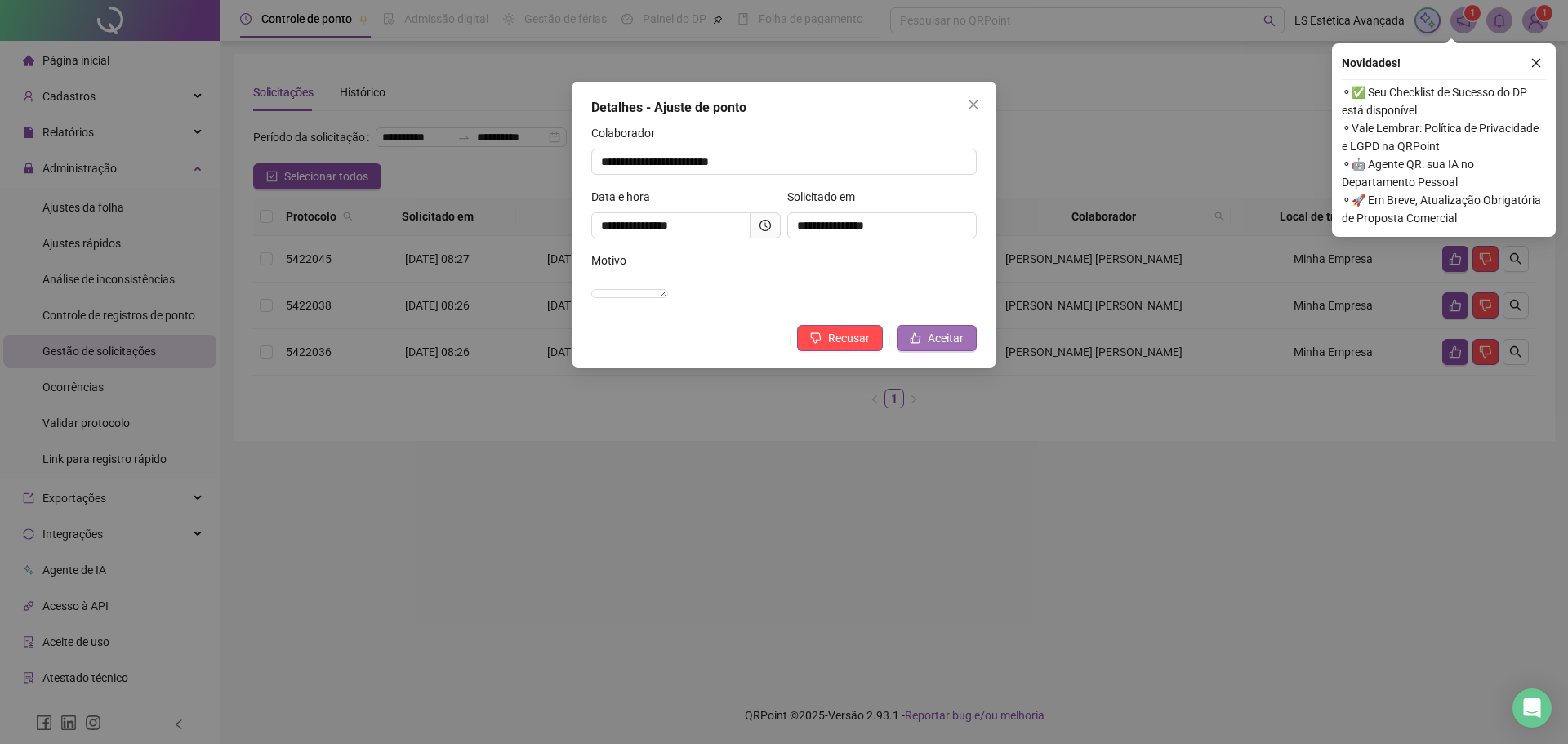
click at [958, 347] on span "Aceitar" at bounding box center [946, 337] width 36 height 18
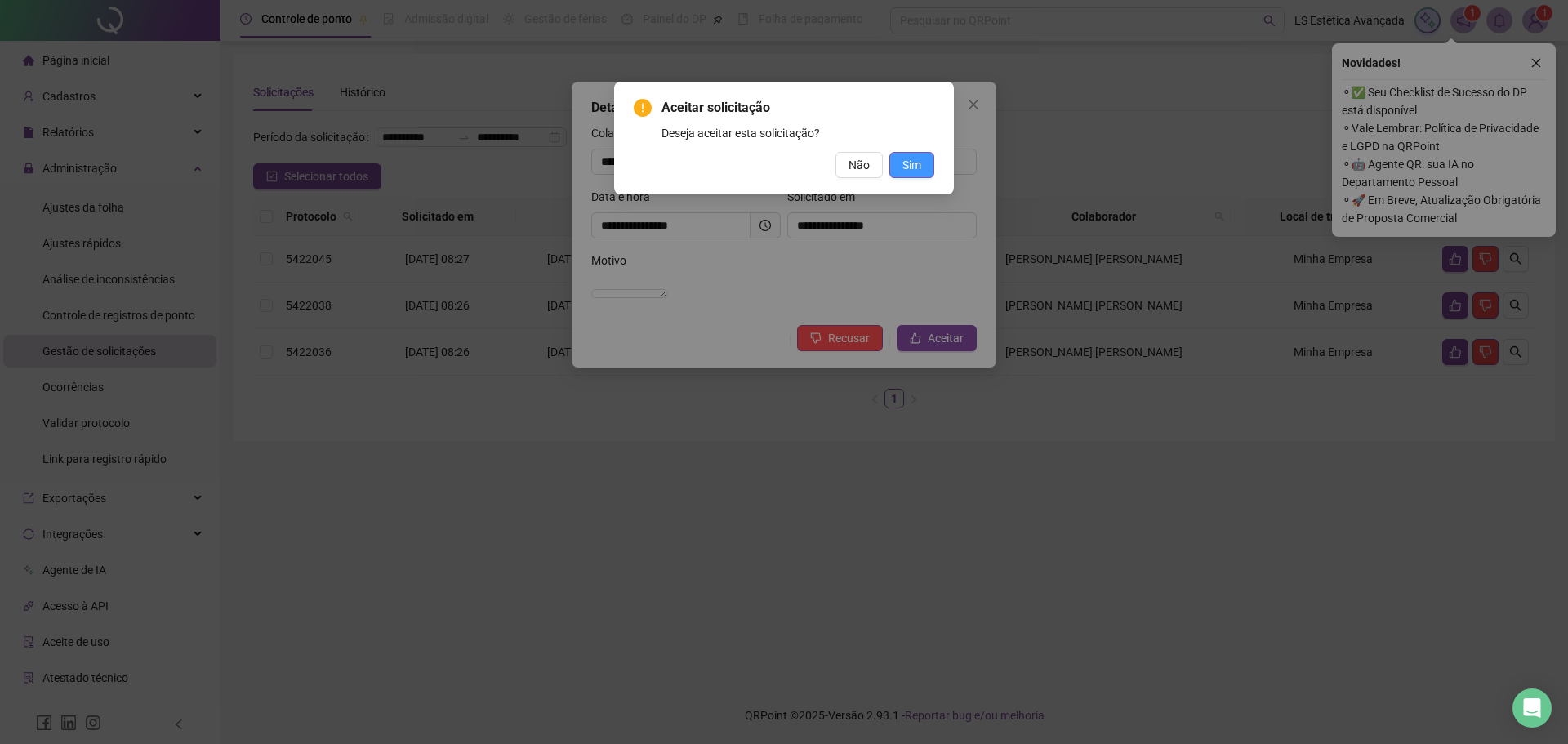
click at [920, 162] on span "Sim" at bounding box center [912, 165] width 18 height 18
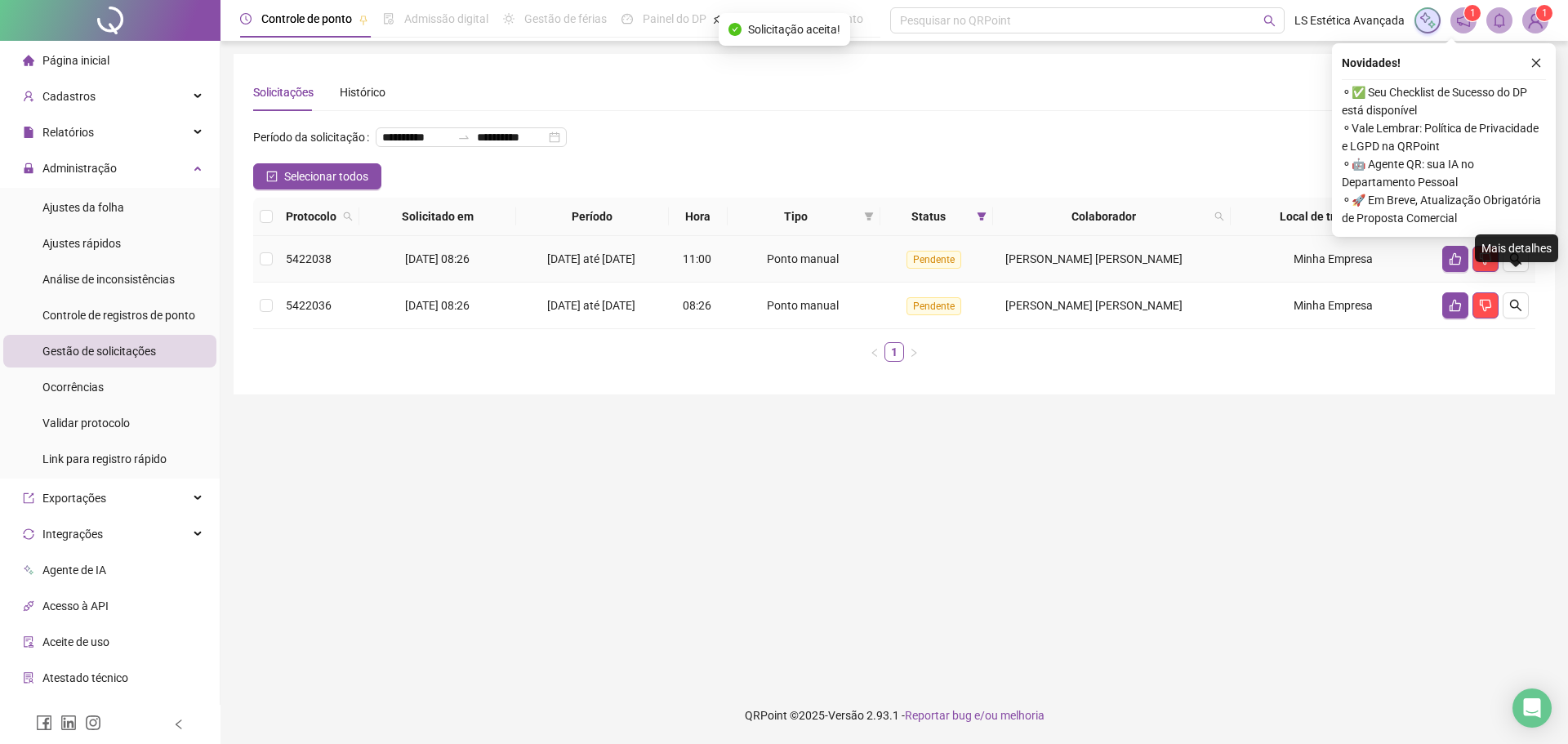
click at [1511, 264] on icon "search" at bounding box center [1515, 259] width 11 height 11
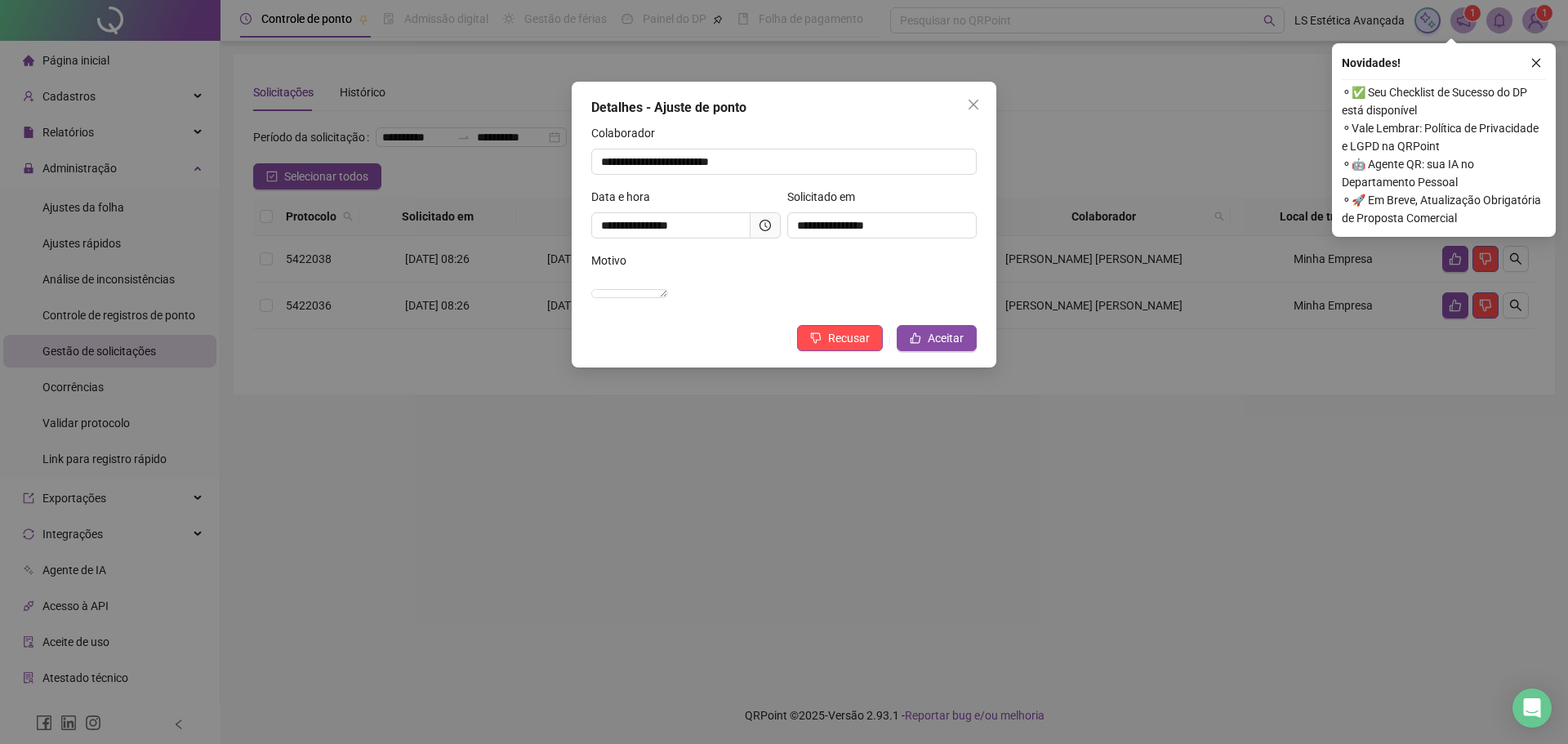
click at [893, 263] on div "Motivo" at bounding box center [784, 263] width 386 height 25
click at [974, 96] on button "Close" at bounding box center [974, 104] width 26 height 26
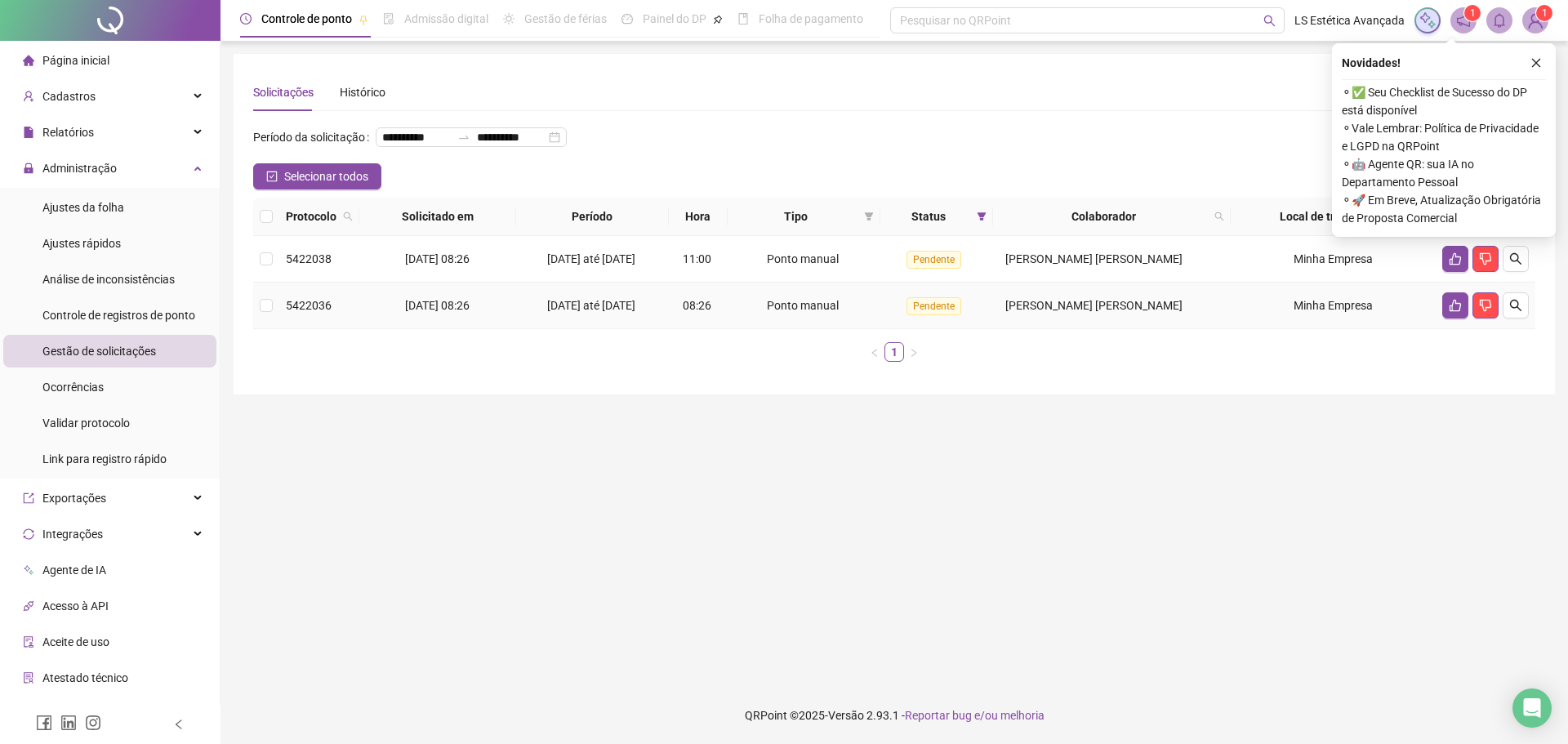
click at [1513, 329] on td at bounding box center [1486, 306] width 100 height 46
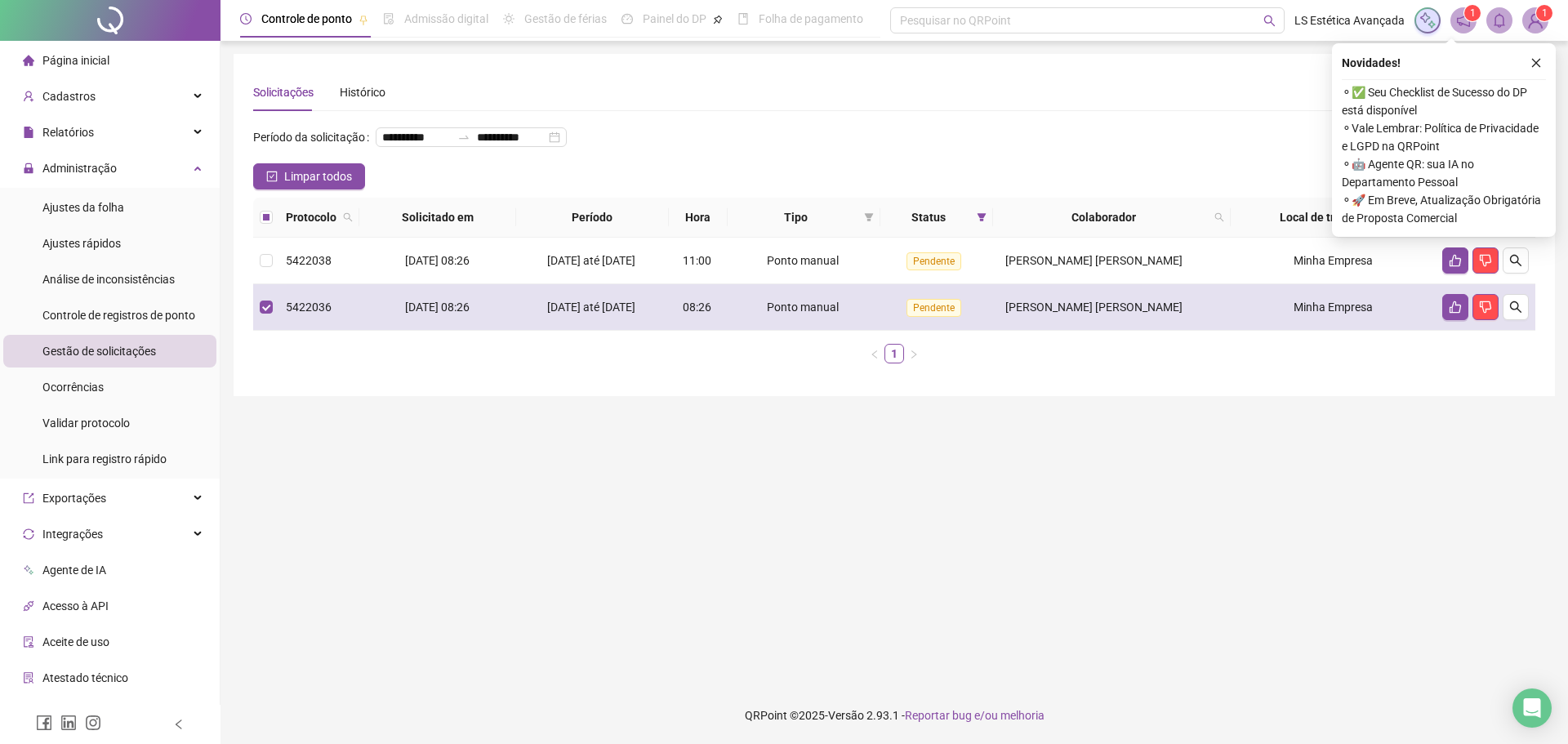
click at [1532, 331] on td at bounding box center [1486, 307] width 100 height 46
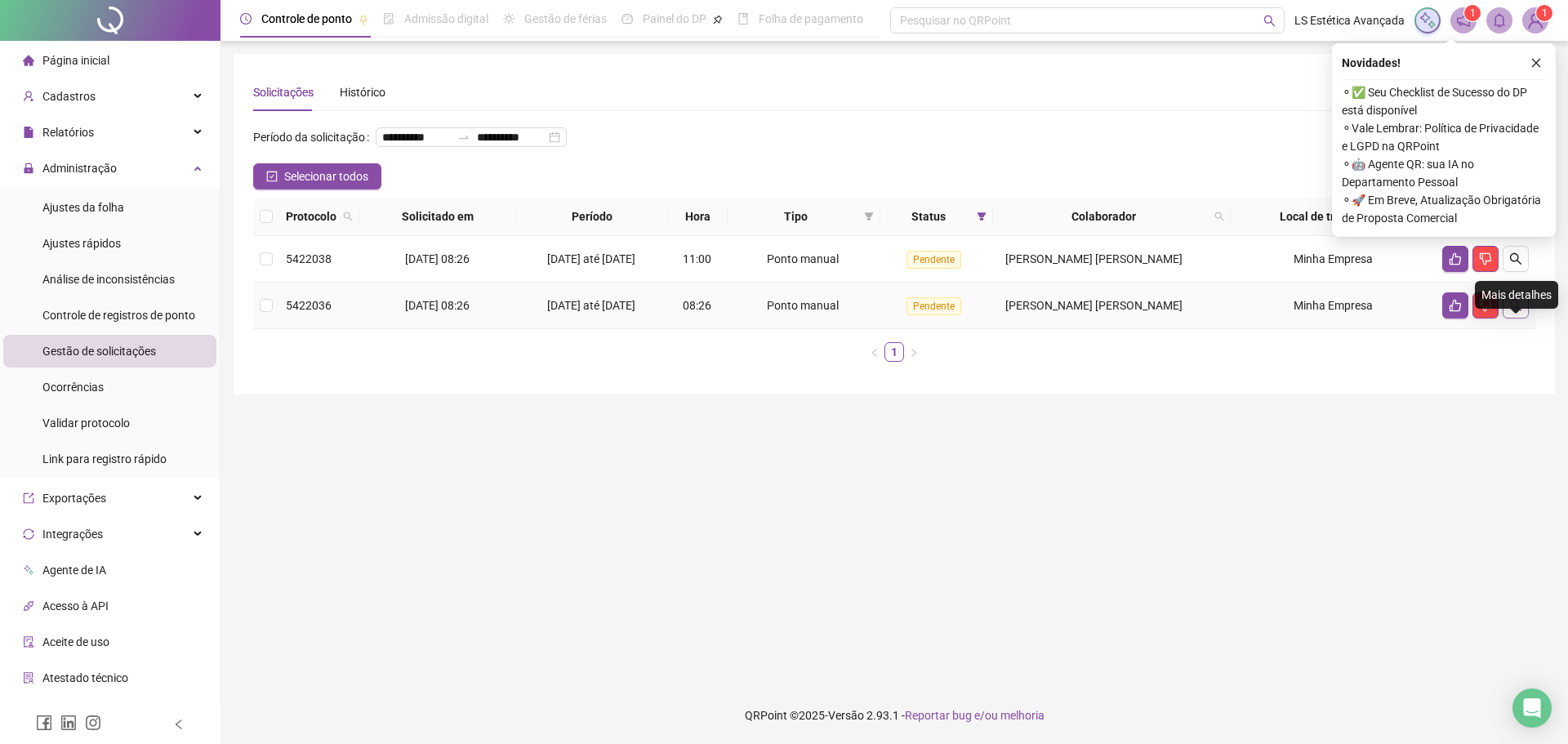
click at [1522, 311] on icon "search" at bounding box center [1516, 305] width 13 height 13
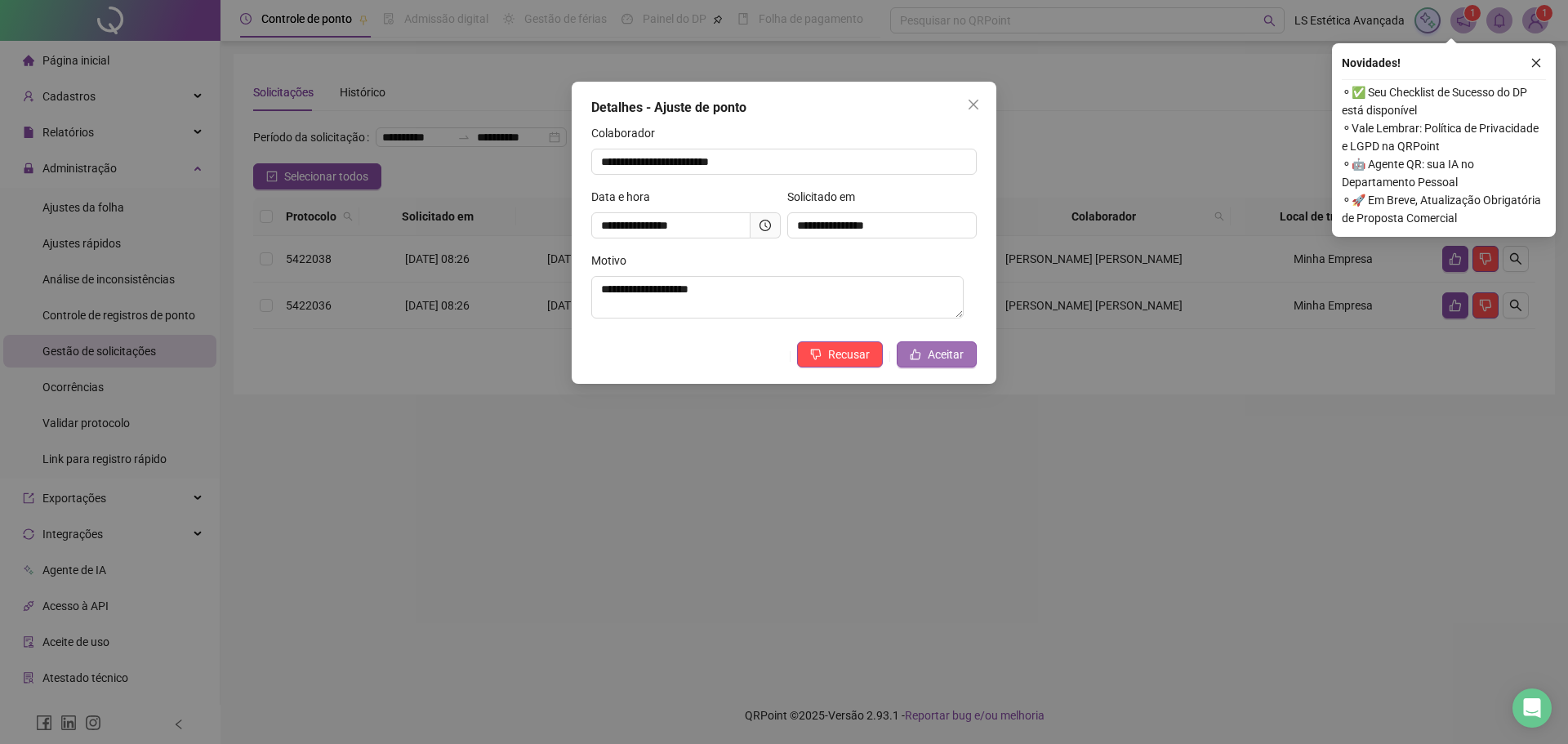
click at [925, 350] on button "Aceitar" at bounding box center [937, 354] width 80 height 26
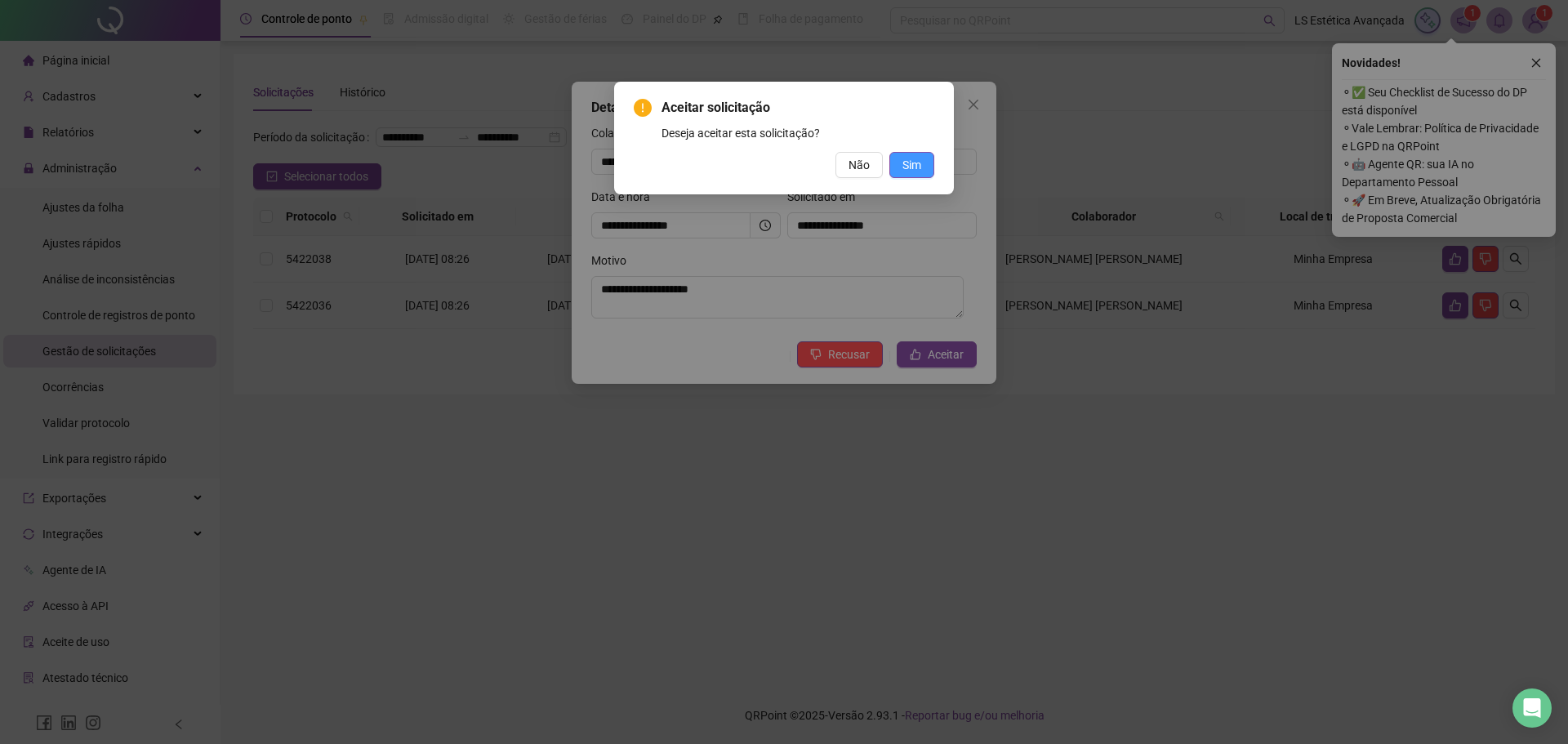
click at [929, 158] on button "Sim" at bounding box center [912, 165] width 45 height 26
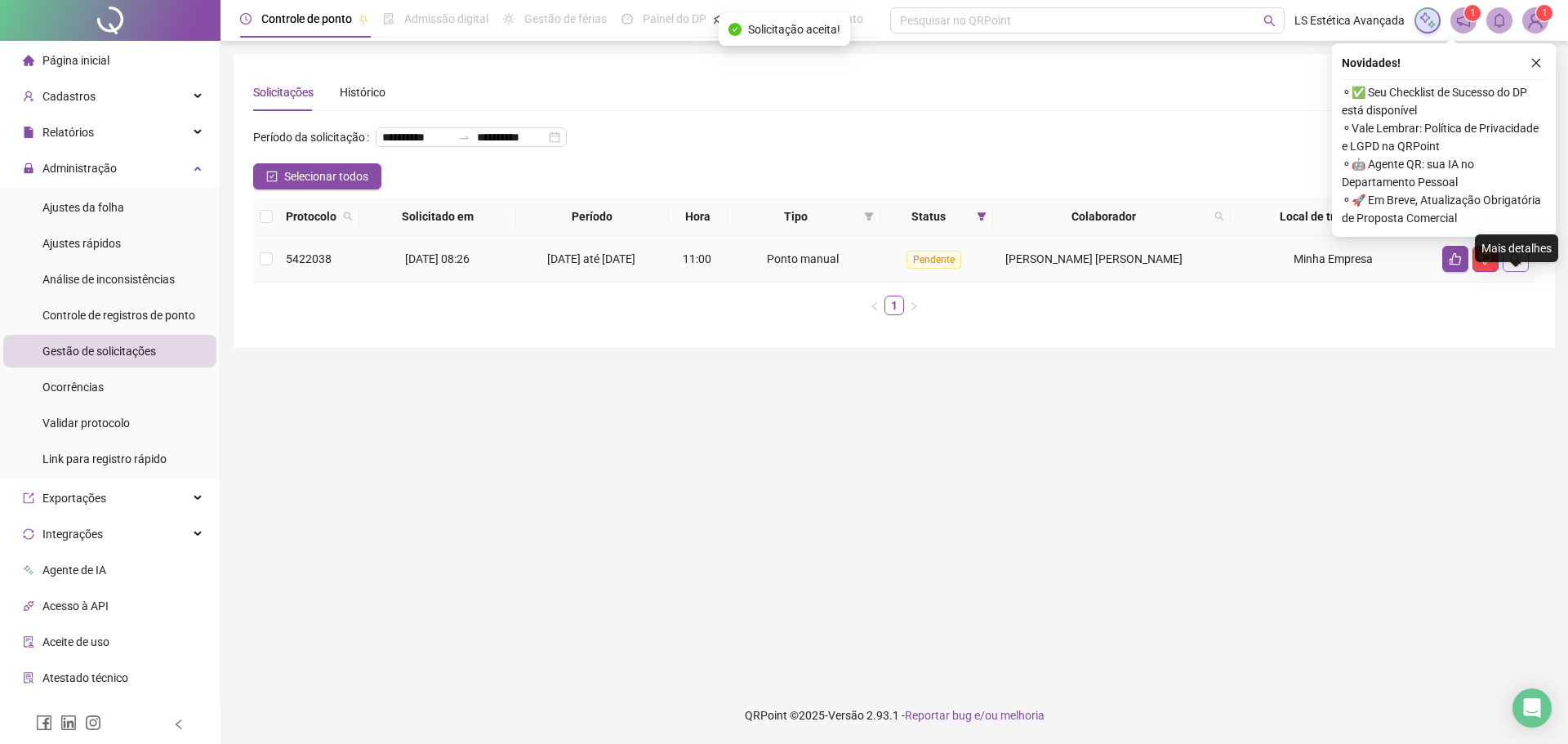
click at [1527, 272] on button "button" at bounding box center [1516, 259] width 26 height 26
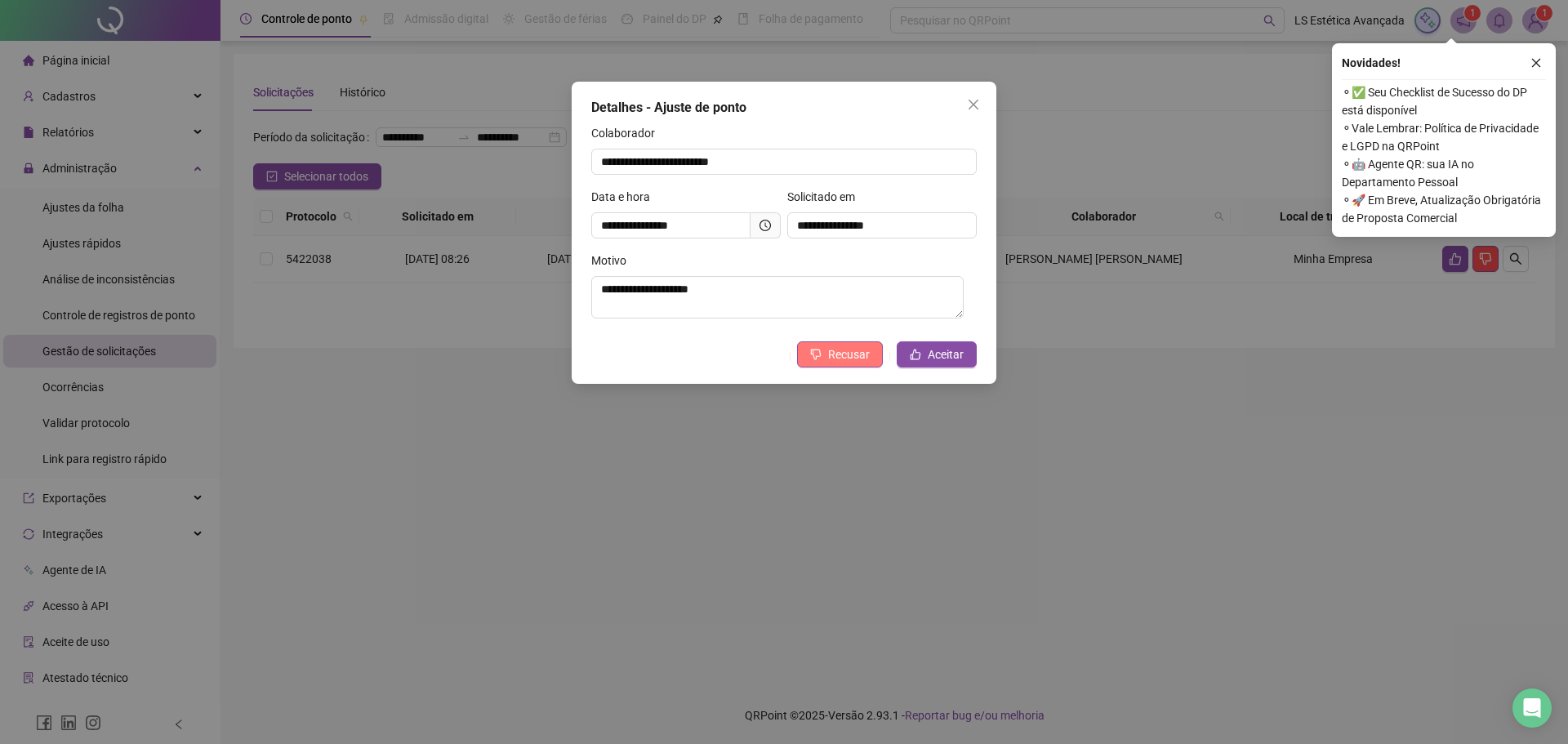
click at [835, 354] on span "Recusar" at bounding box center [849, 354] width 42 height 18
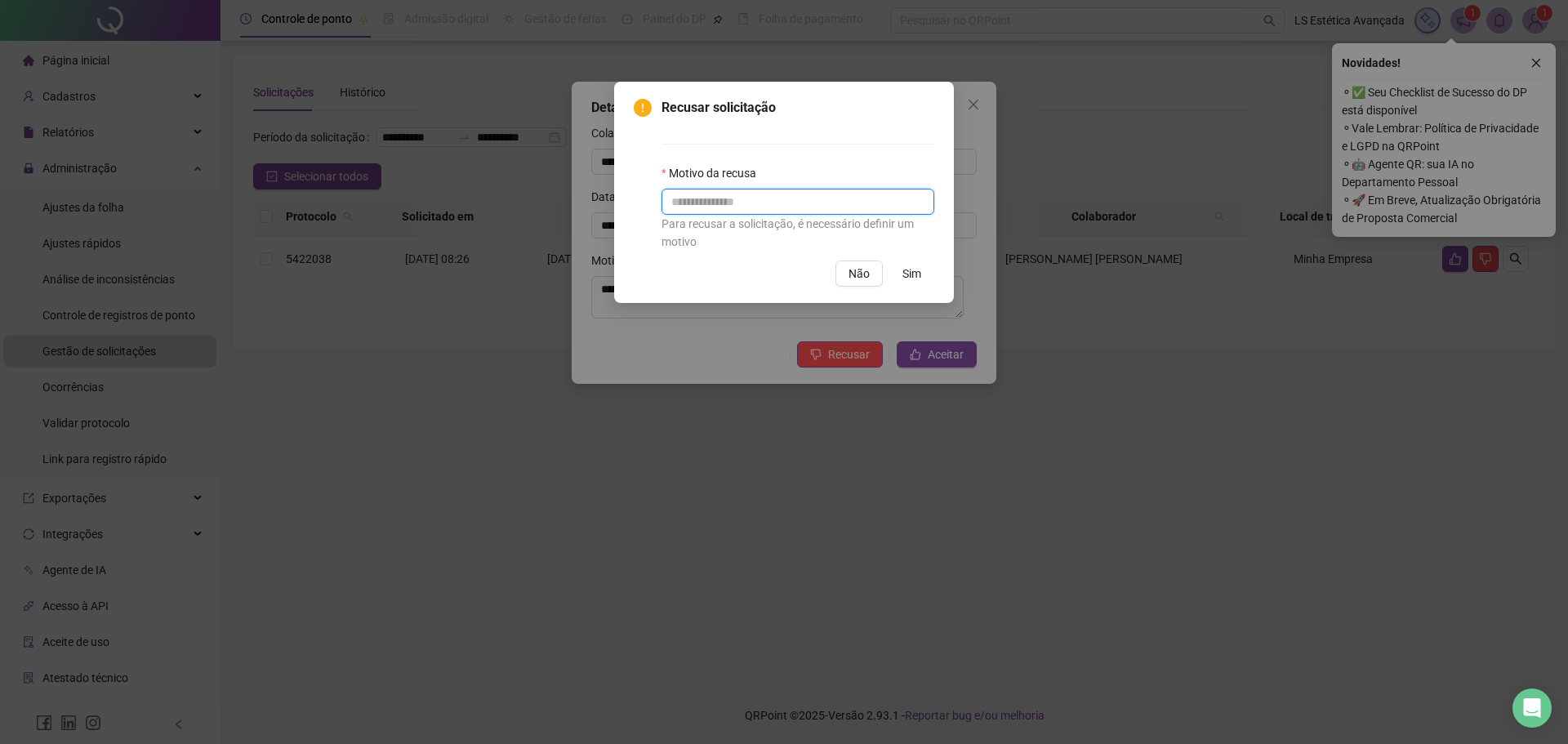
click at [789, 199] on input "text" at bounding box center [798, 201] width 273 height 26
type input "**********"
click at [922, 270] on button "Sim" at bounding box center [912, 274] width 45 height 26
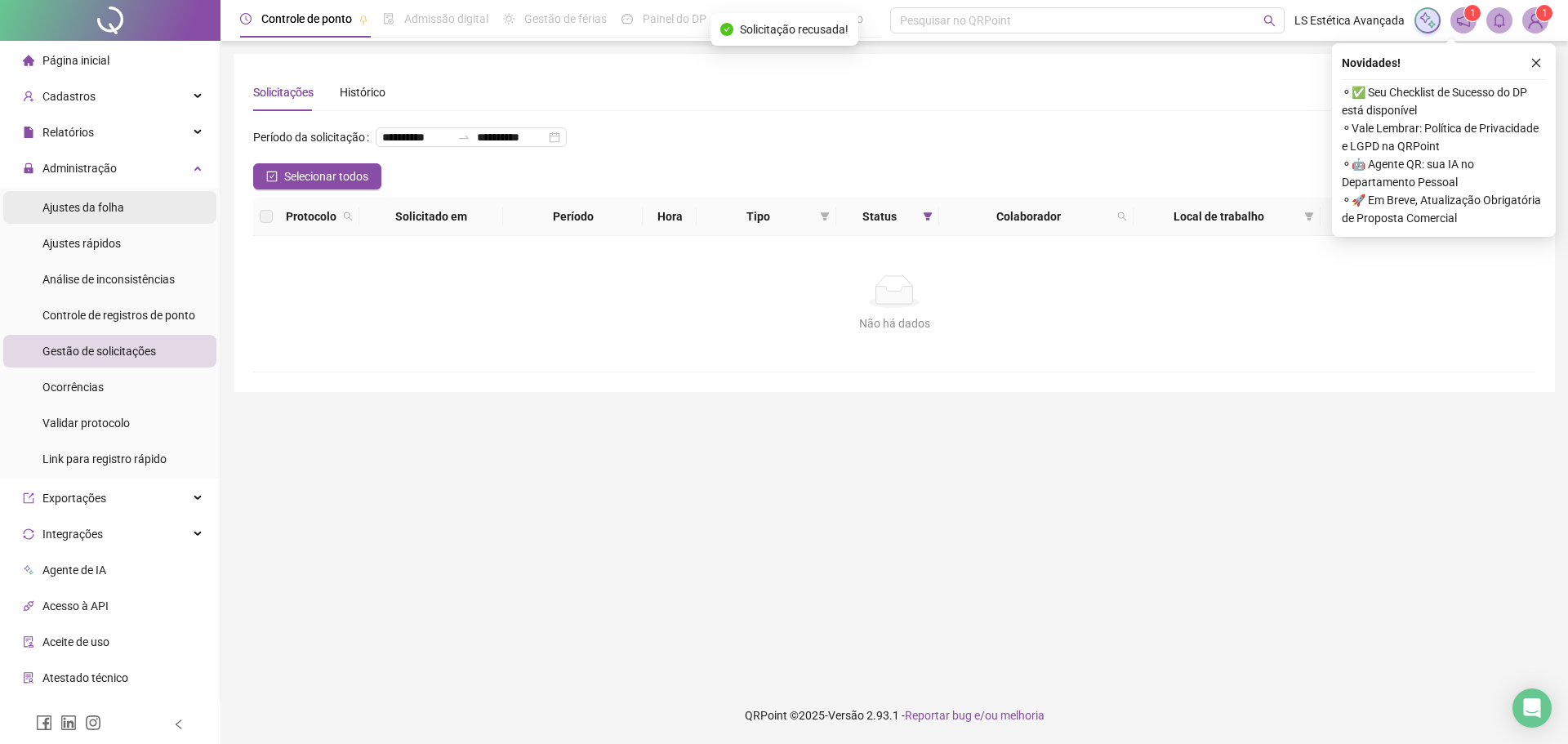
click at [83, 199] on div "Ajustes da folha" at bounding box center [83, 207] width 81 height 32
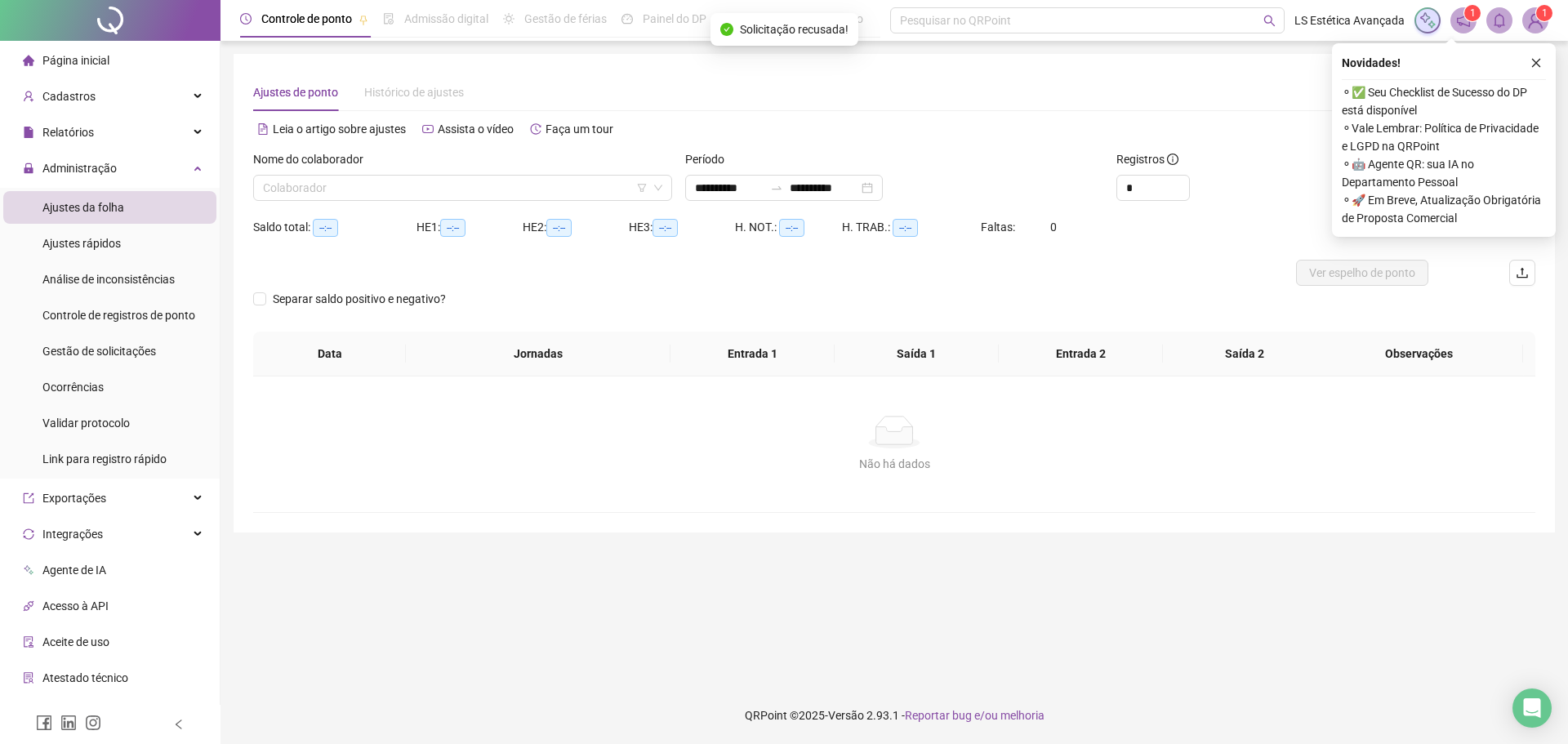
type input "**********"
click at [501, 178] on input "search" at bounding box center [455, 188] width 385 height 25
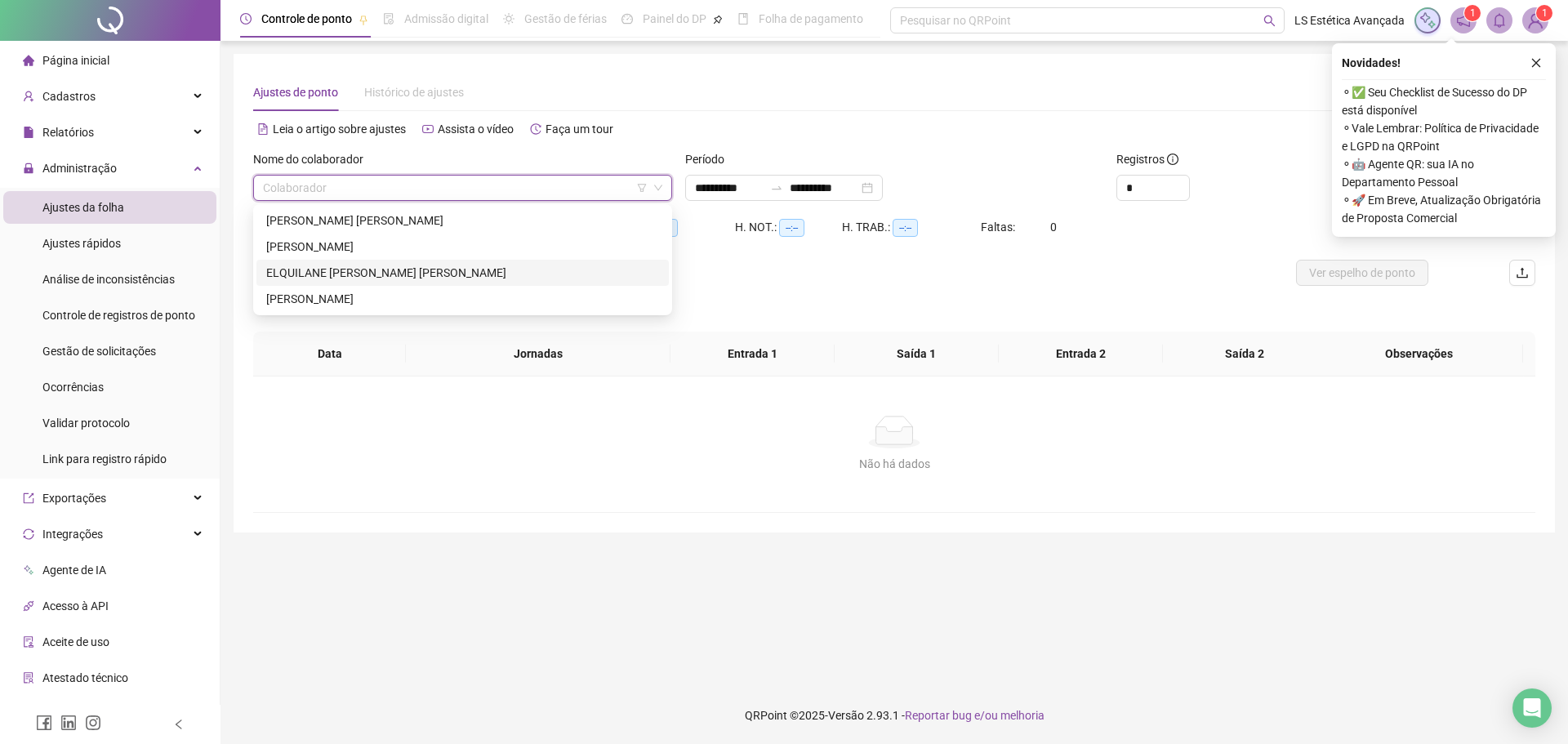
click at [478, 272] on div "ELQUILANE LOPES DE BRITO" at bounding box center [462, 272] width 393 height 18
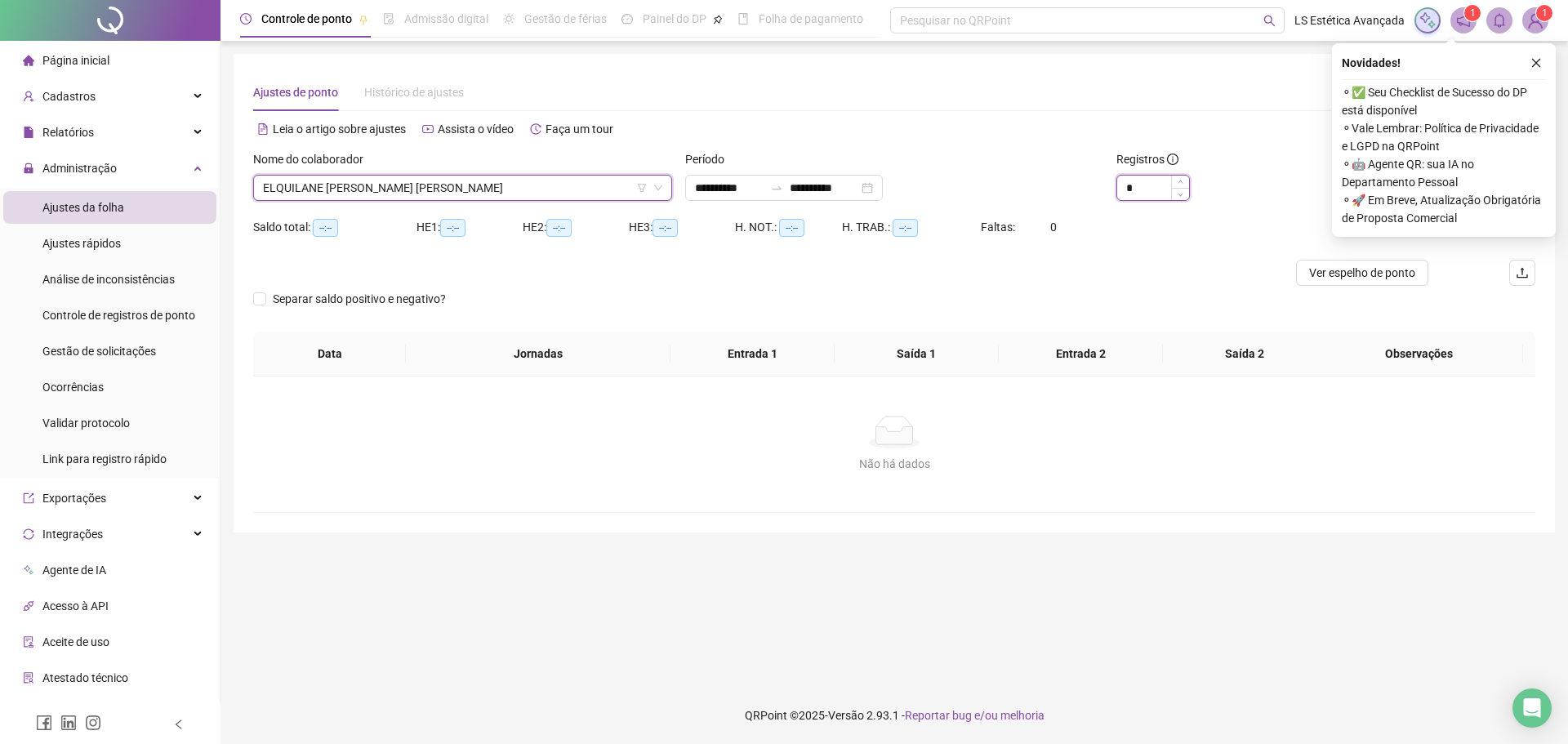
type input "*"
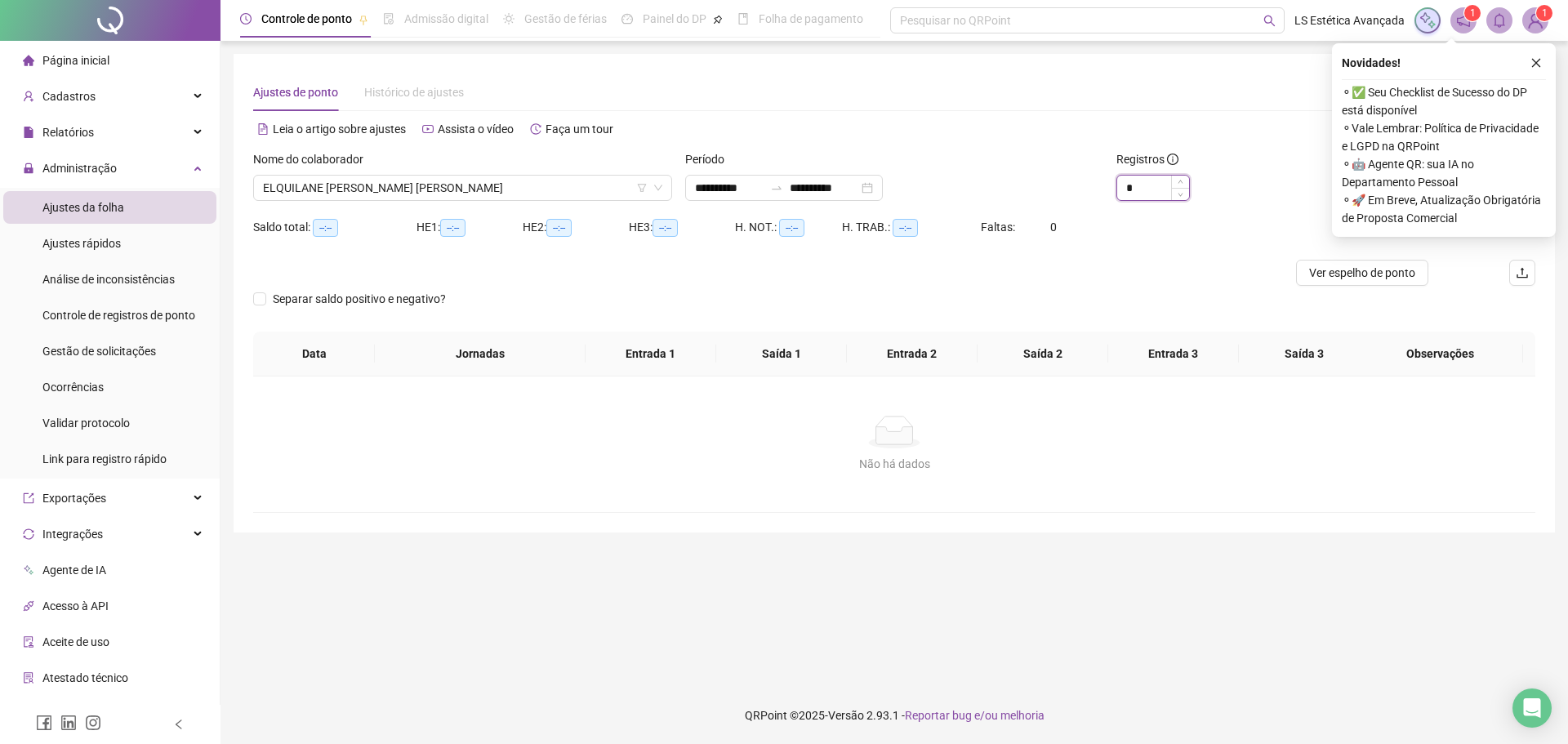
click at [1180, 178] on span "Increase Value" at bounding box center [1180, 181] width 18 height 12
click at [1541, 66] on icon "close" at bounding box center [1537, 63] width 11 height 11
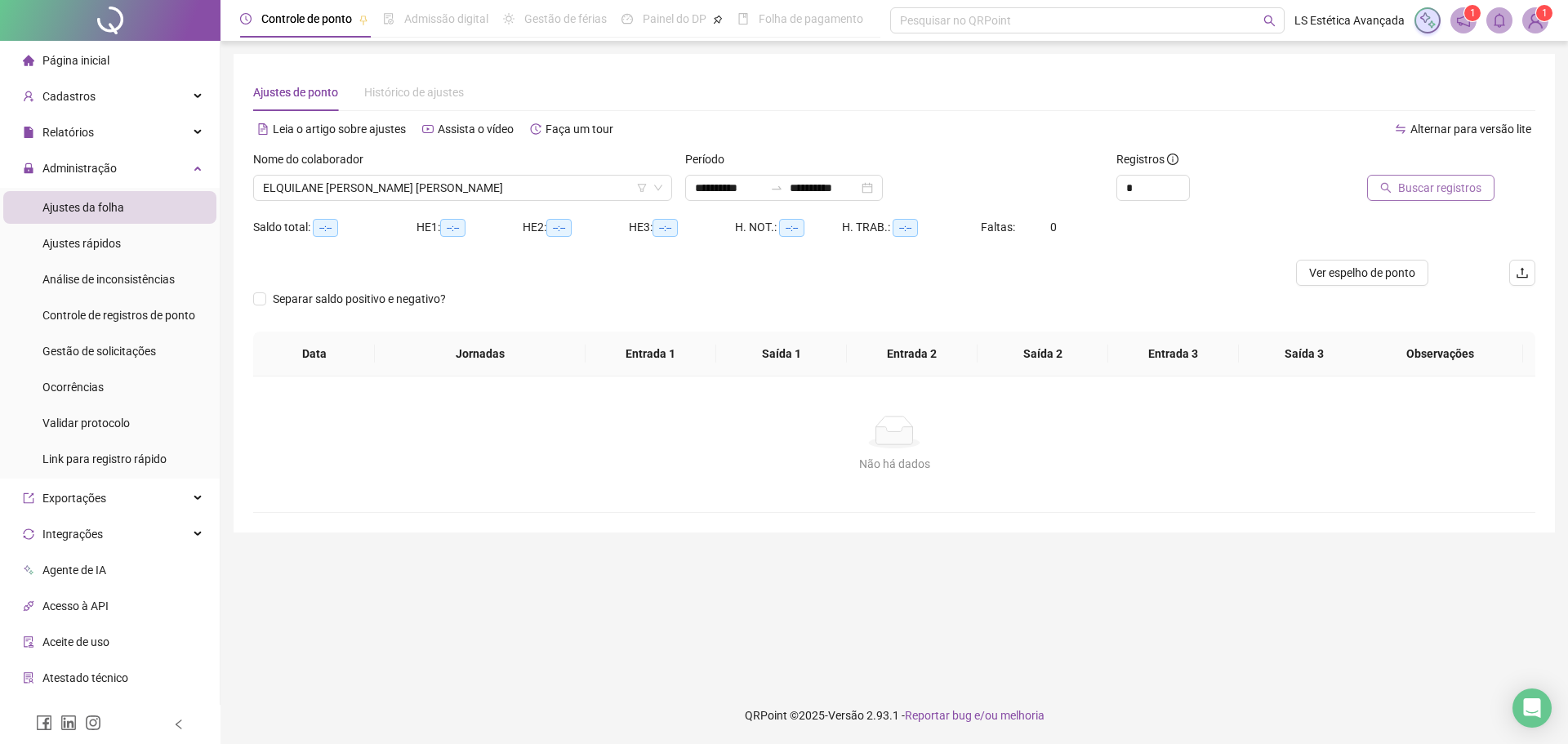
click at [1419, 188] on span "Buscar registros" at bounding box center [1439, 187] width 83 height 18
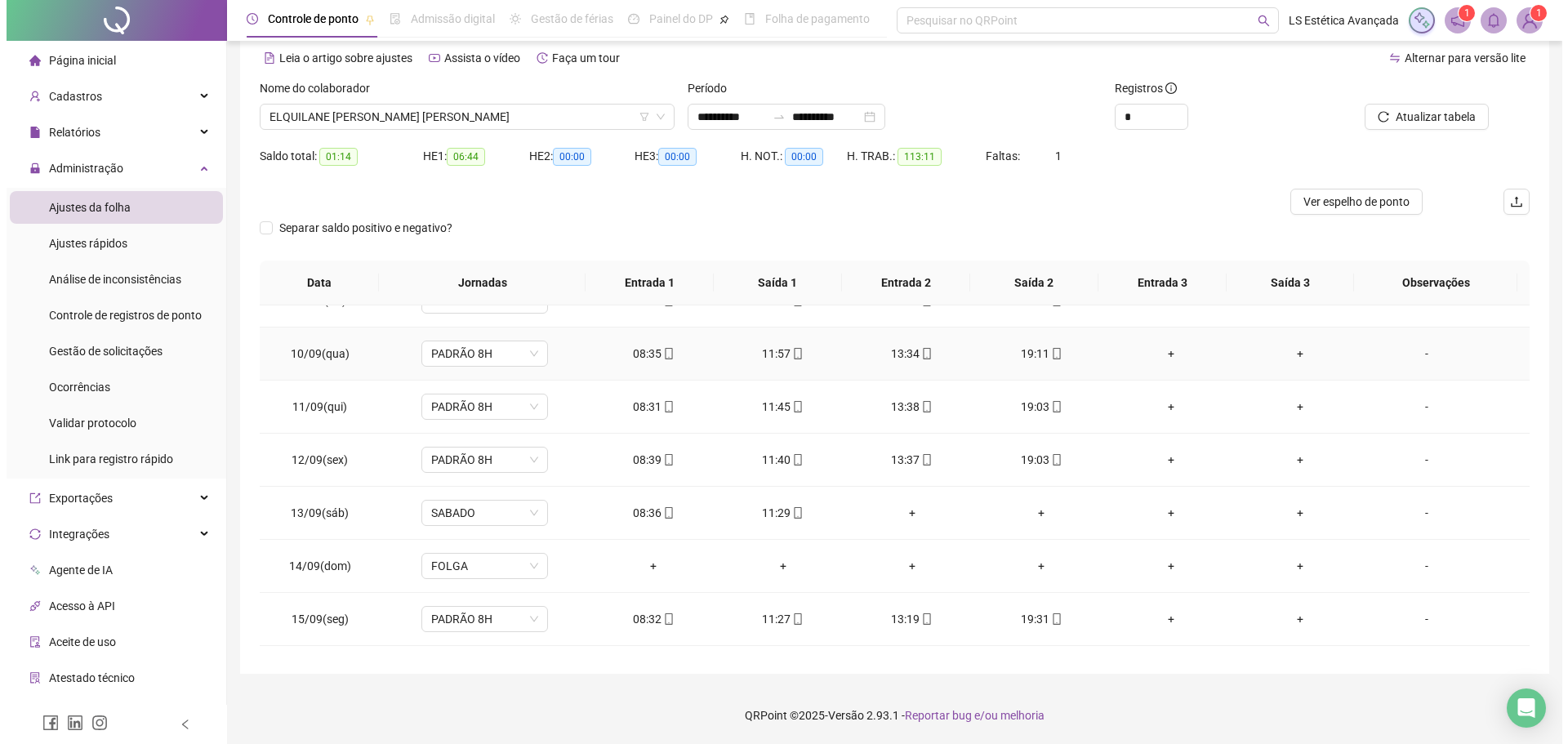
scroll to position [554, 0]
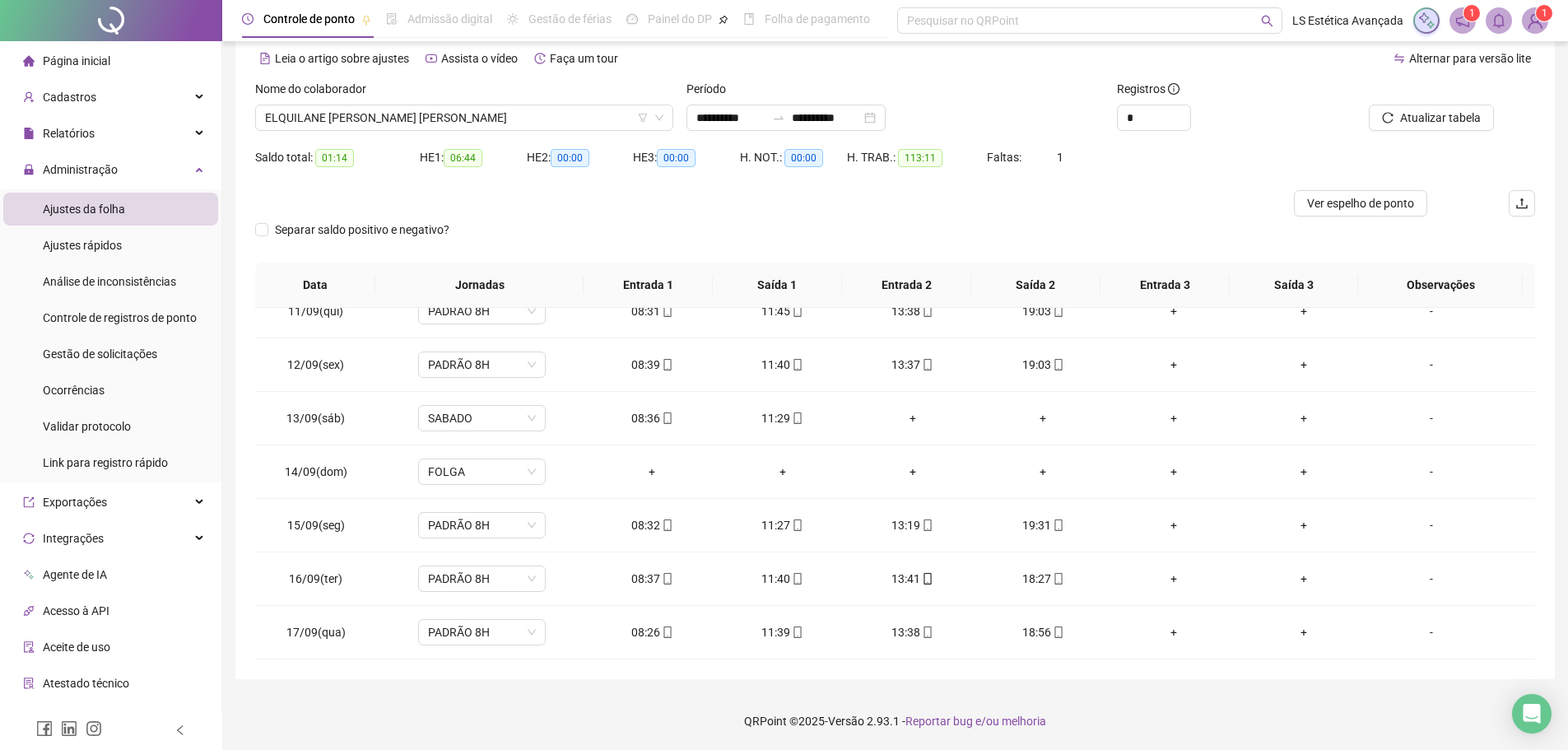
click at [1538, 16] on sup "1" at bounding box center [1544, 13] width 17 height 17
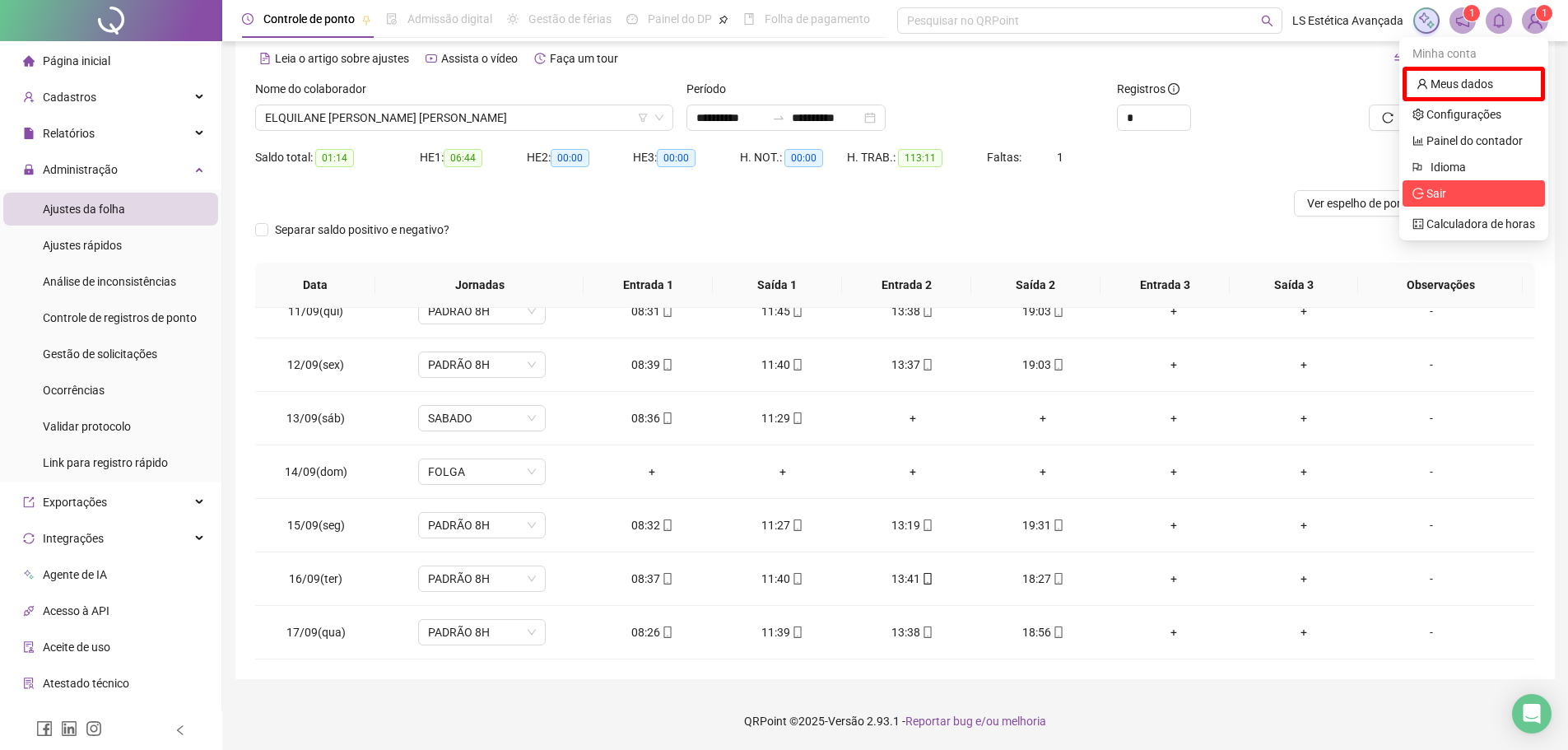
click at [1469, 194] on span "Sair" at bounding box center [1474, 193] width 123 height 18
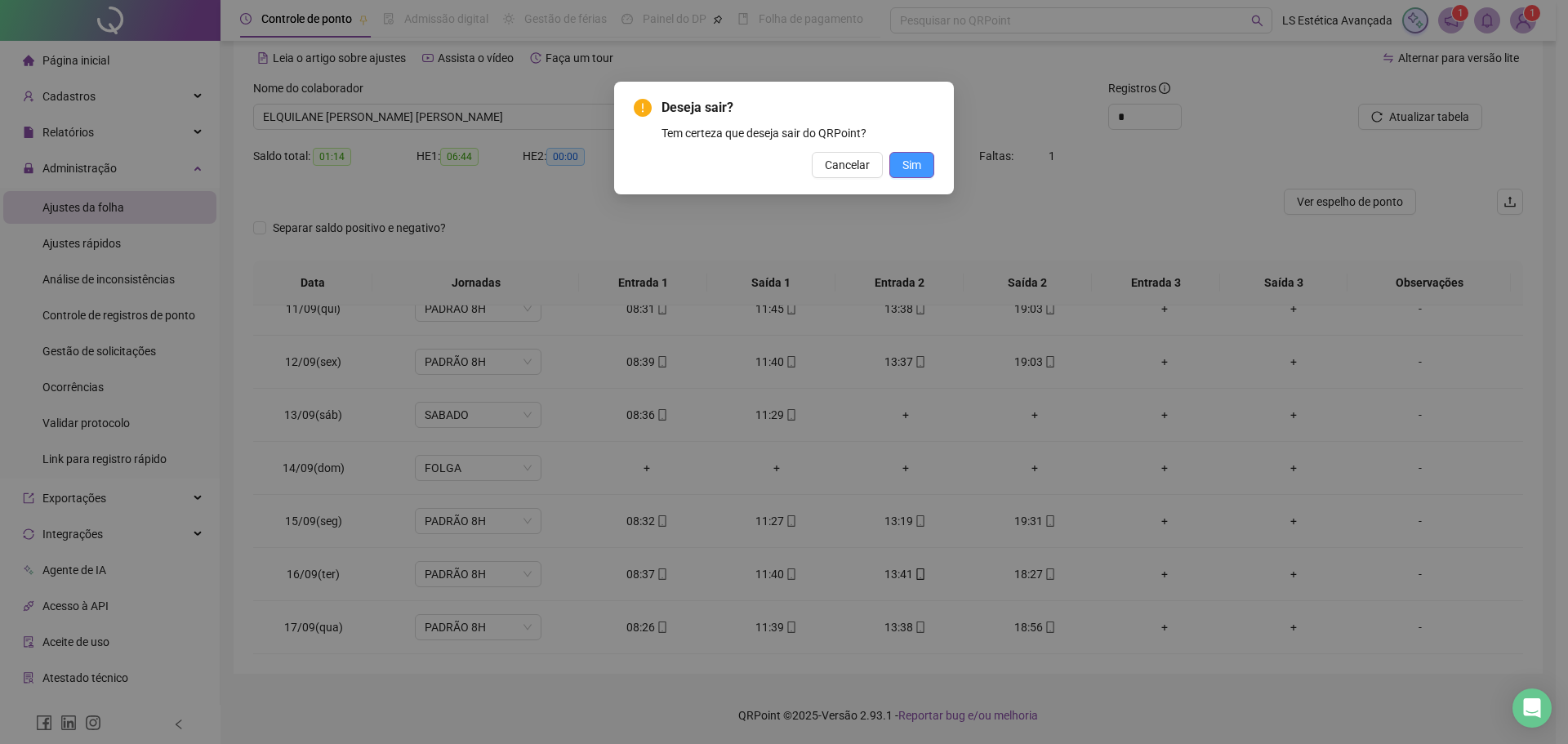
click at [922, 165] on button "Sim" at bounding box center [912, 165] width 45 height 26
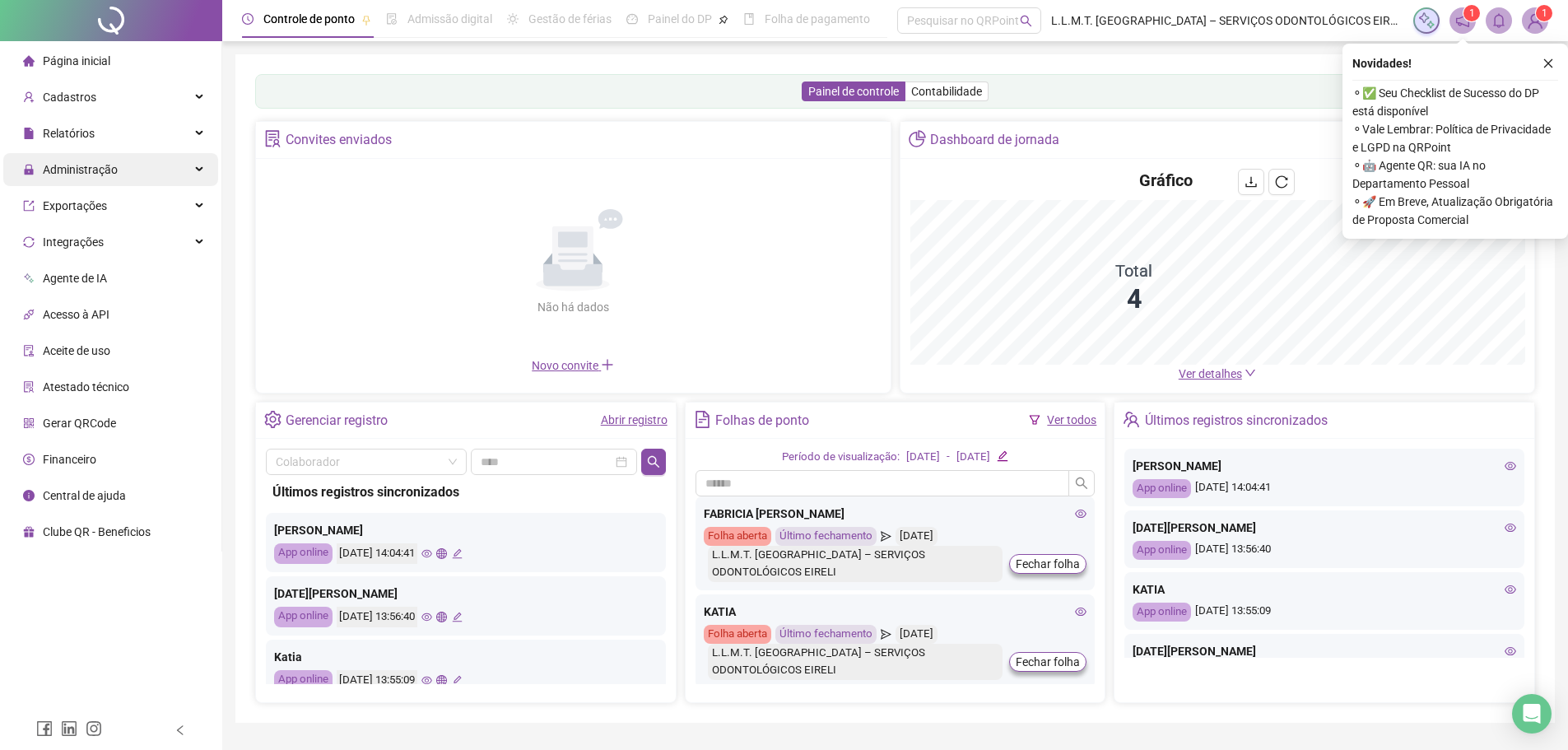
click at [149, 175] on div "Administração" at bounding box center [111, 169] width 215 height 33
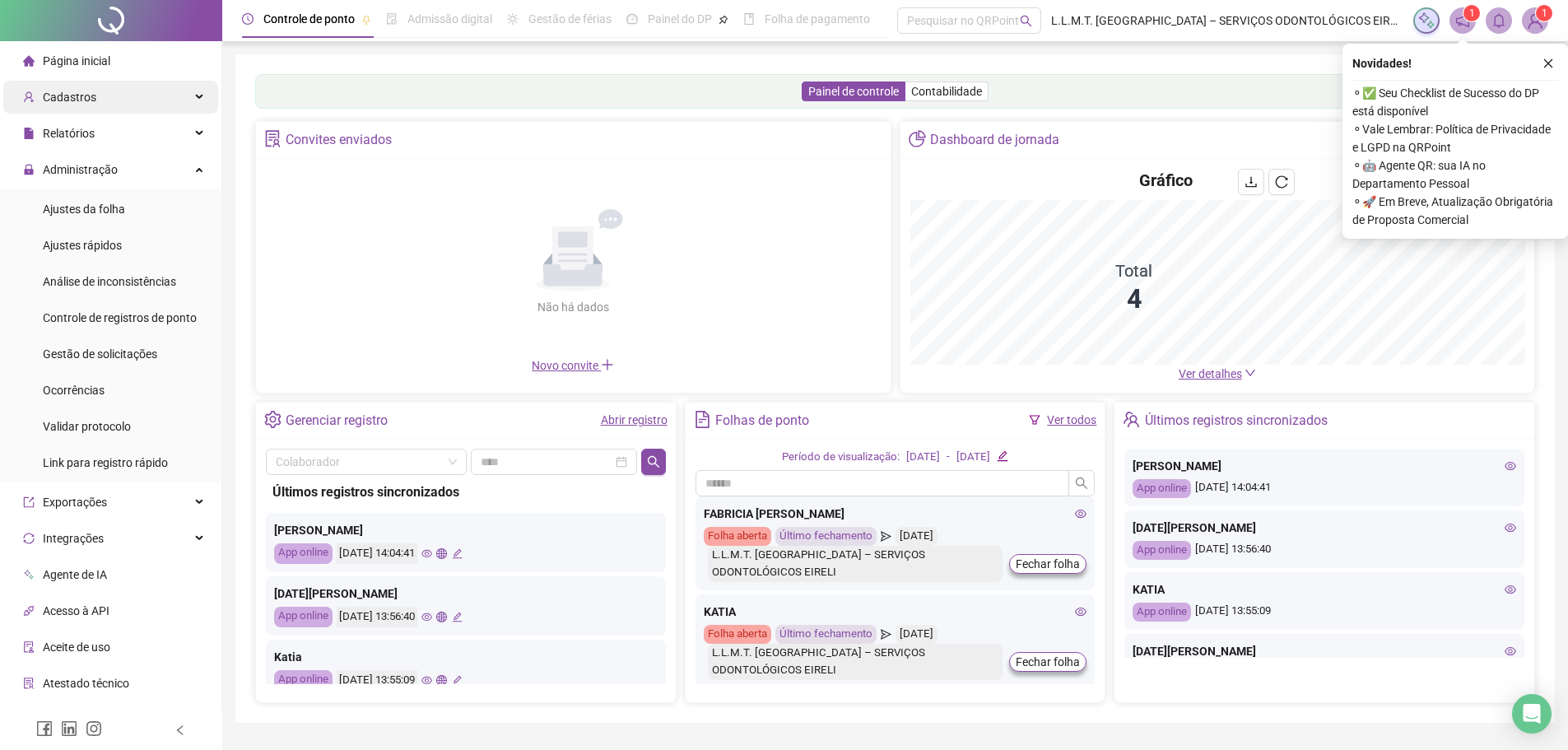
click at [144, 102] on div "Cadastros" at bounding box center [111, 97] width 215 height 33
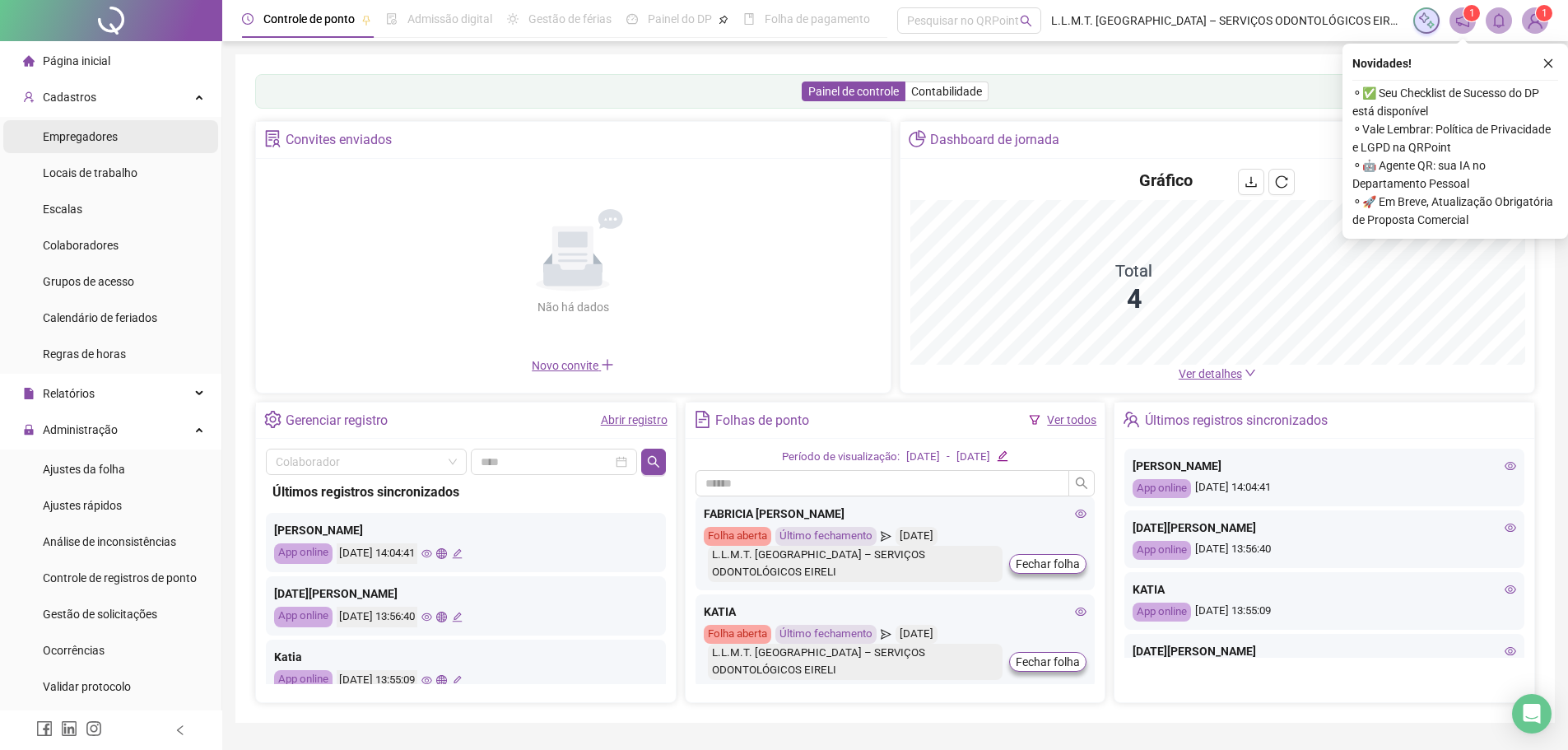
click at [116, 133] on li "Empregadores" at bounding box center [111, 136] width 215 height 33
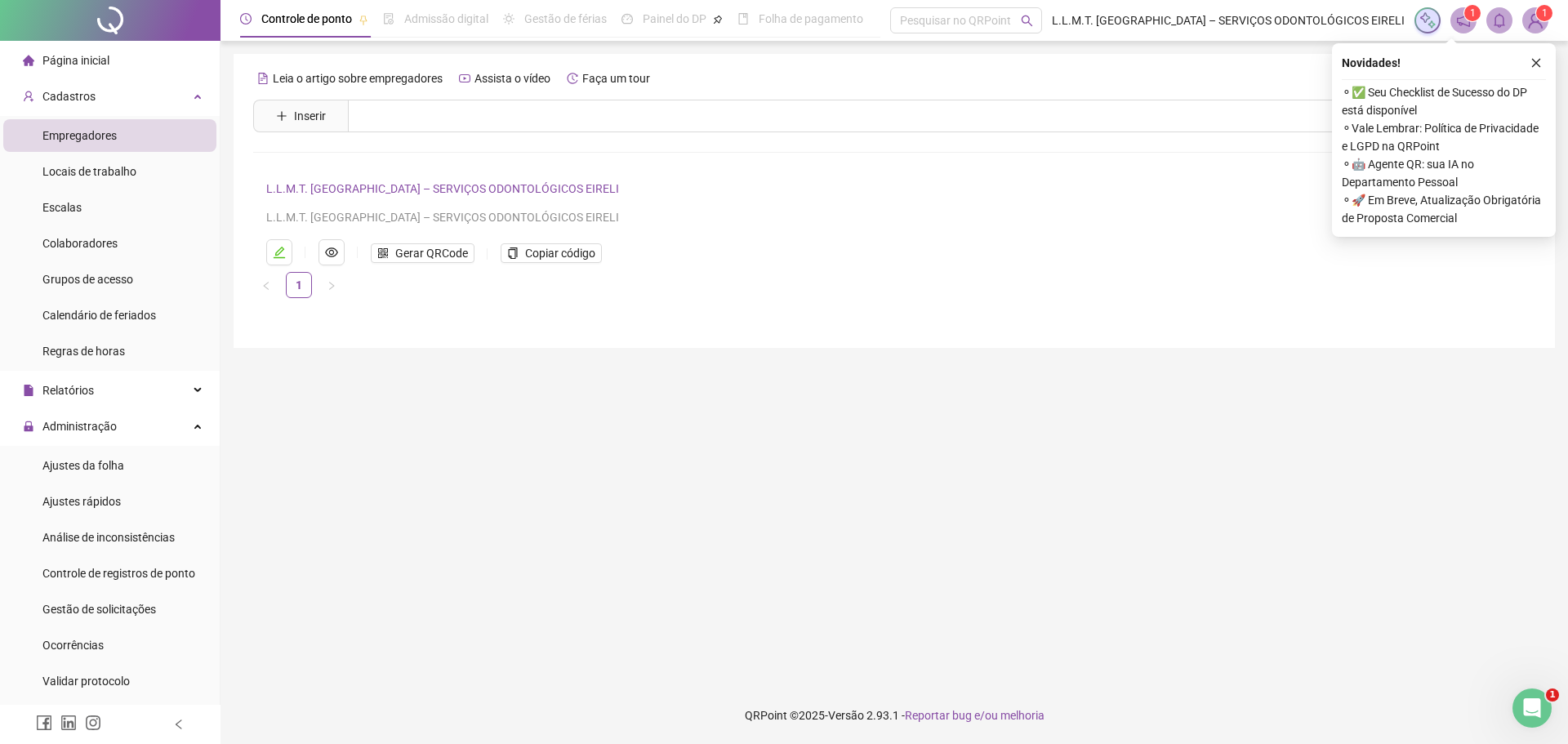
click at [419, 186] on link "L.L.M.T. [GEOGRAPHIC_DATA] – SERVIÇOS ODONTOLÓGICOS EIRELI" at bounding box center [443, 189] width 353 height 13
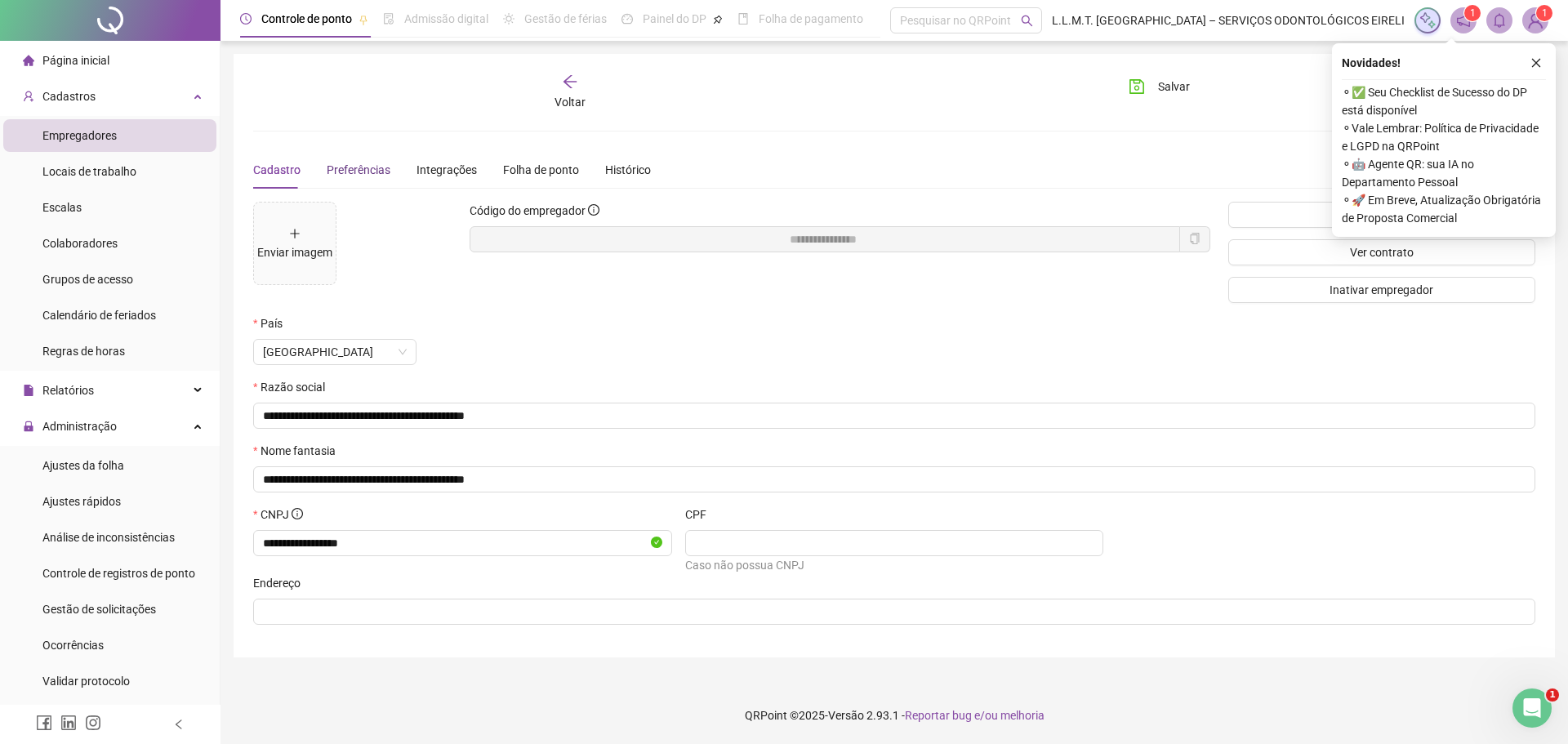
click at [354, 165] on span "Preferências" at bounding box center [358, 170] width 64 height 13
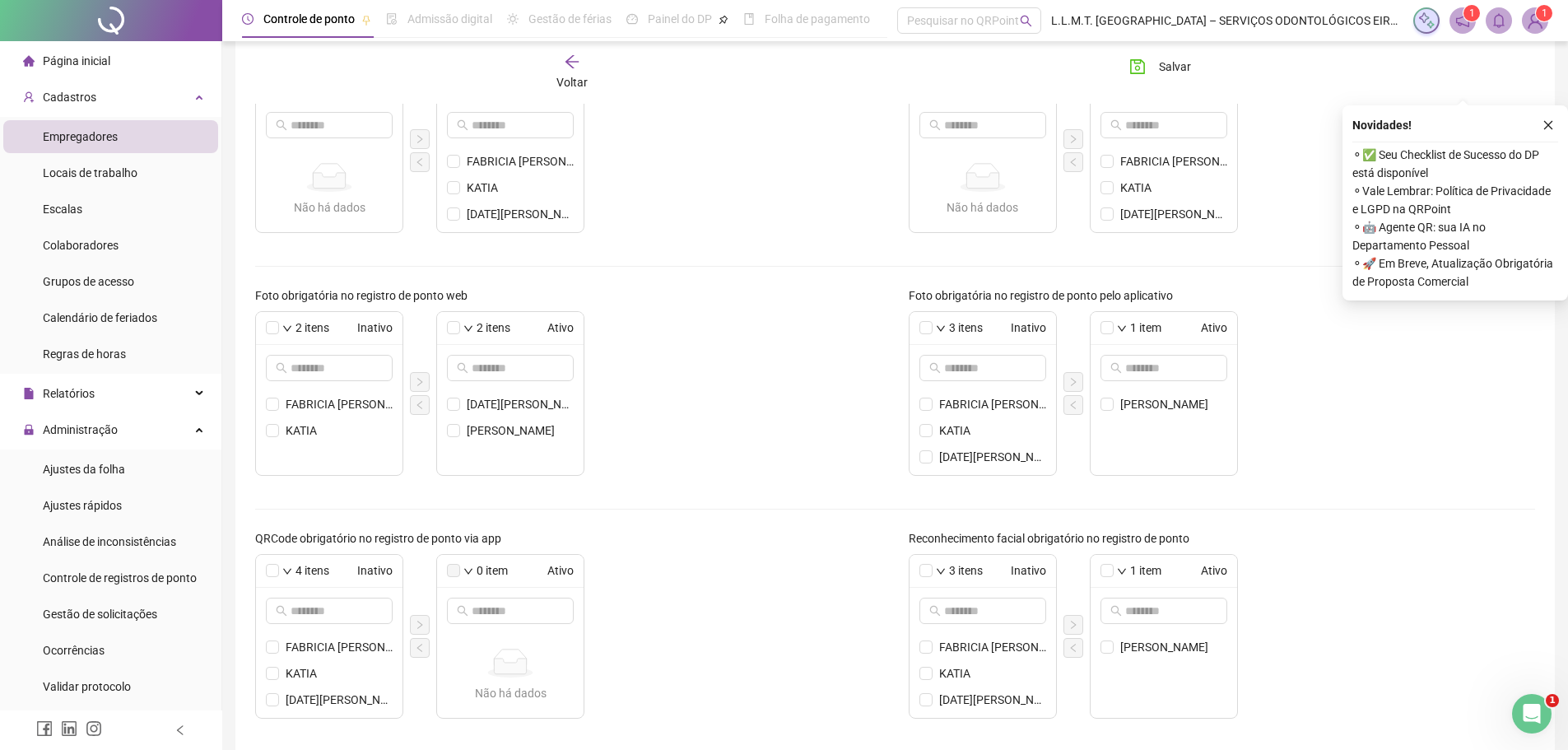
scroll to position [413, 0]
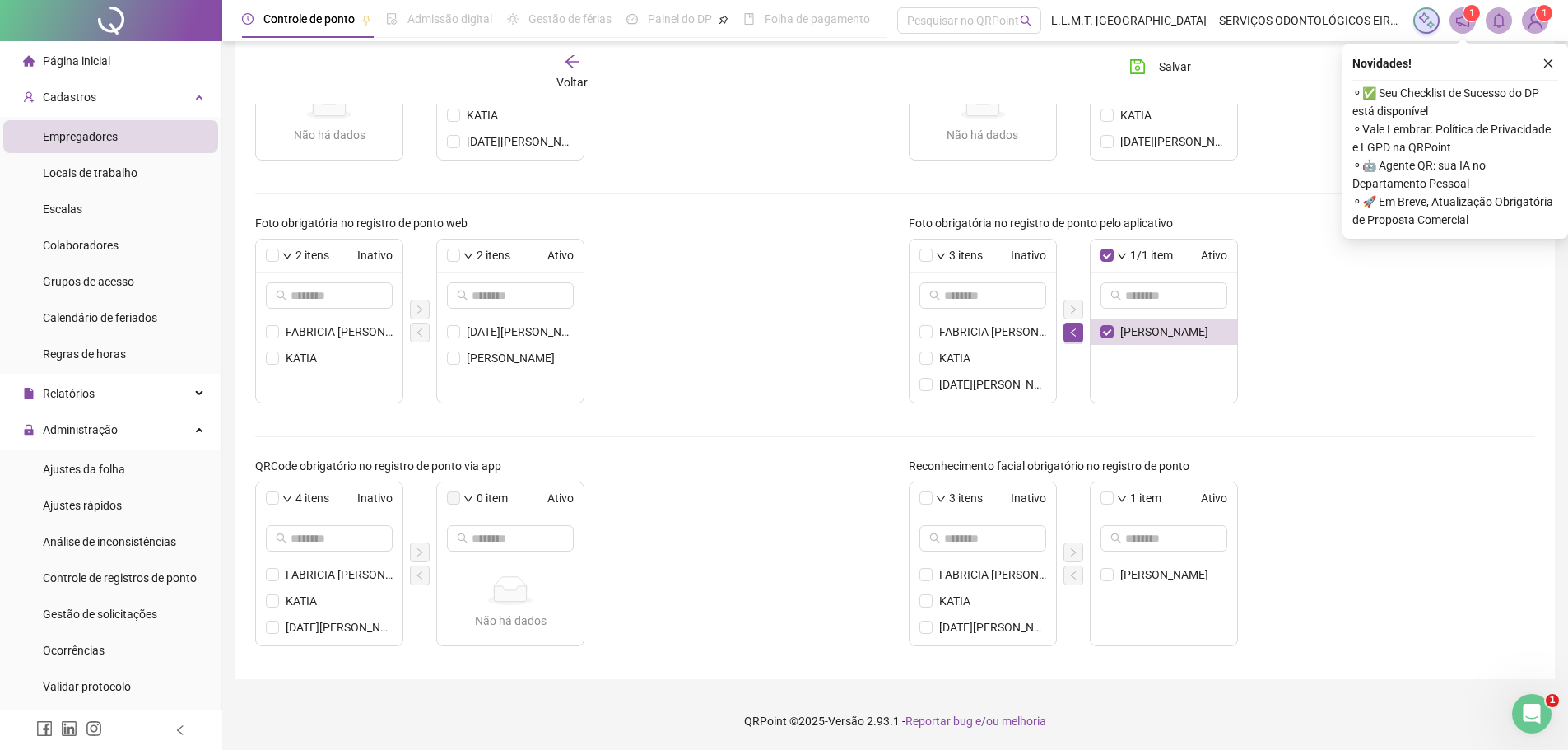
click at [1070, 320] on div at bounding box center [1072, 321] width 20 height 43
click at [1076, 335] on icon "left" at bounding box center [1073, 333] width 10 height 10
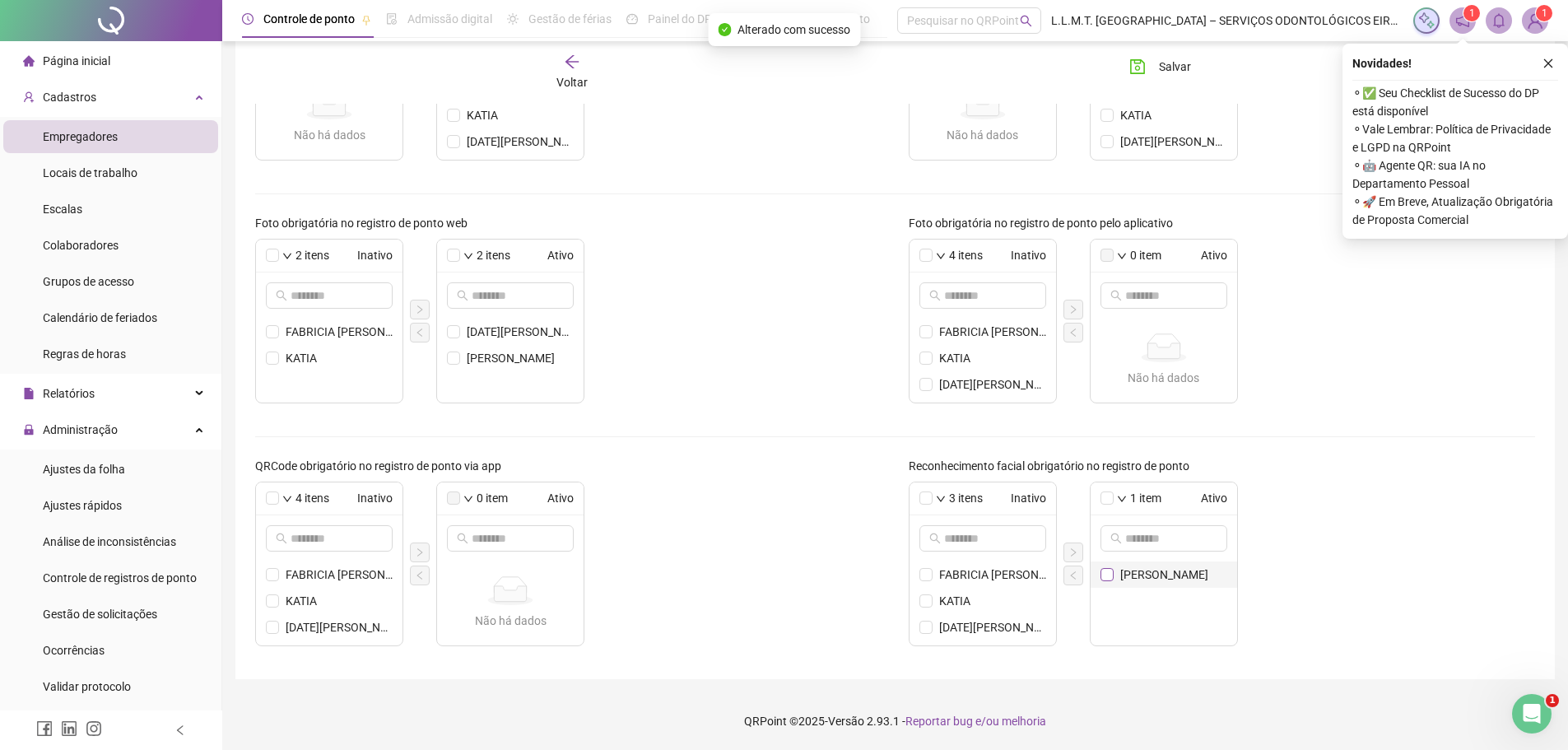
click at [1112, 580] on label at bounding box center [1107, 575] width 13 height 13
click at [1070, 572] on icon "left" at bounding box center [1073, 575] width 10 height 10
click at [1140, 61] on icon "save" at bounding box center [1138, 67] width 17 height 17
click at [1330, 491] on div "4 itens Inativo FABRICIA JHEMILY SANTANA BRANDÃO [PERSON_NAME][DATE] 0 item Ati…" at bounding box center [1221, 564] width 627 height 165
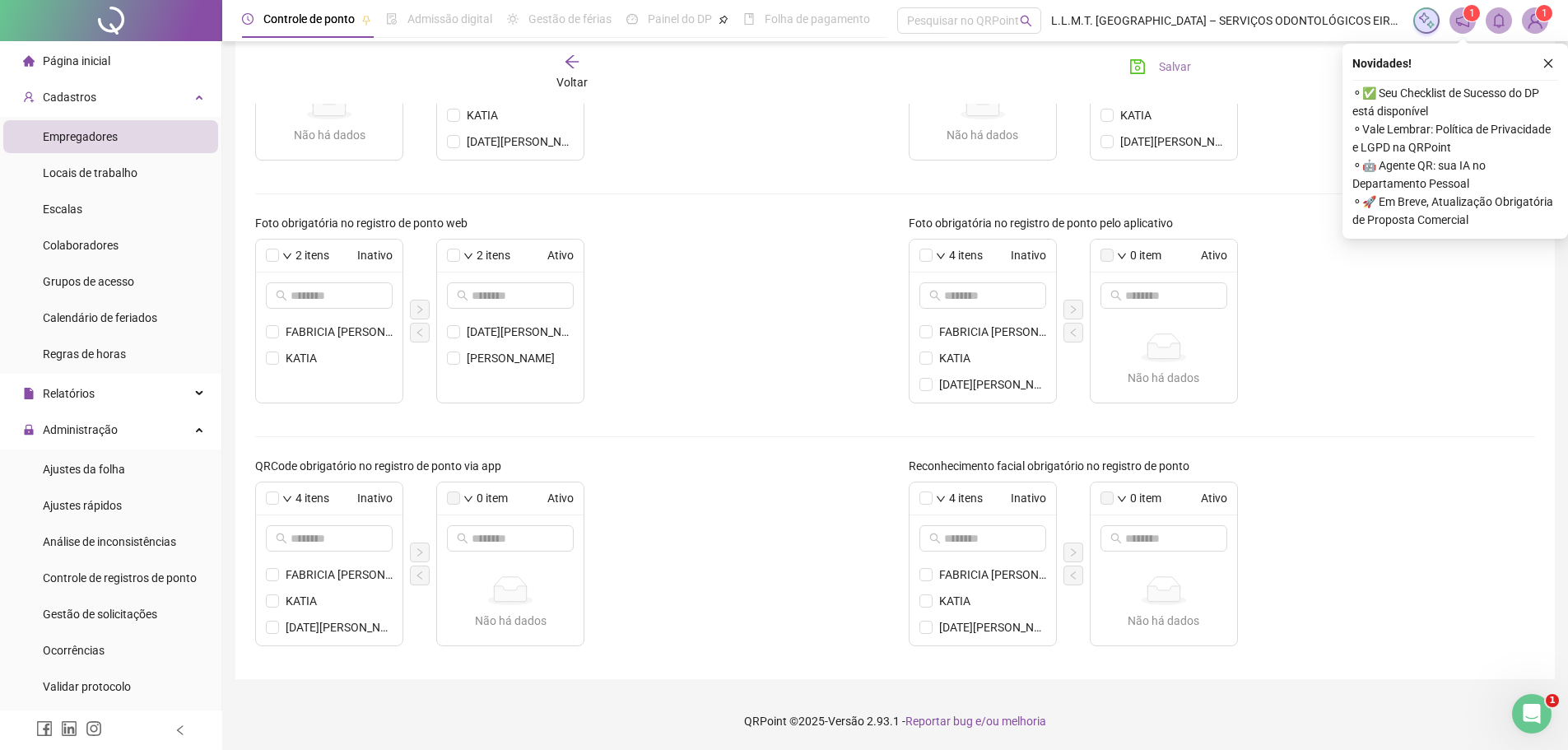
click at [1169, 70] on span "Salvar" at bounding box center [1175, 66] width 32 height 18
click at [1151, 67] on button "Salvar" at bounding box center [1160, 66] width 87 height 26
click at [1553, 12] on header "Controle de ponto Admissão digital Gestão de férias Painel do DP Folha de pagam…" at bounding box center [895, 20] width 1345 height 41
click at [1537, 25] on img at bounding box center [1534, 20] width 25 height 25
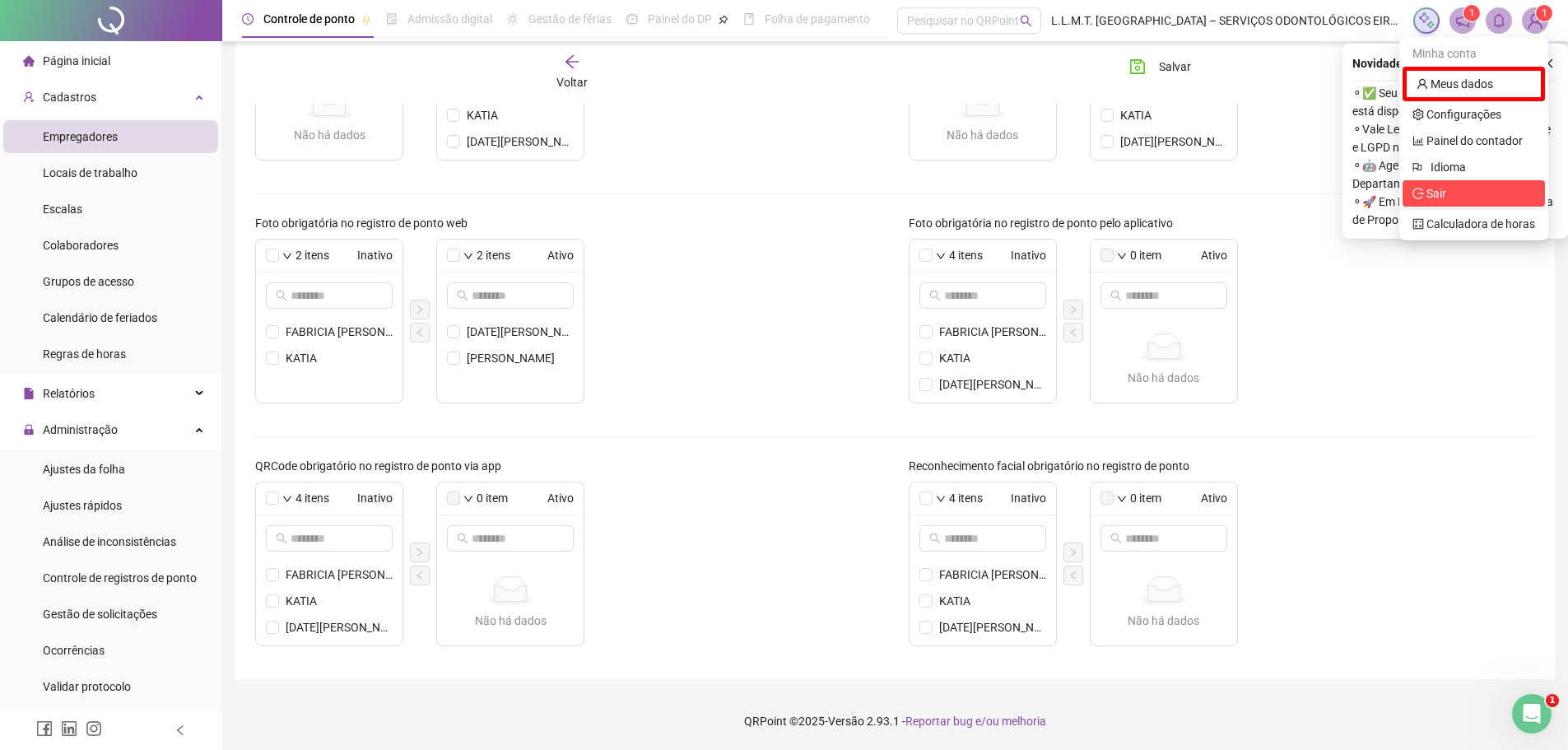
click at [1437, 194] on span "Sair" at bounding box center [1436, 194] width 20 height 13
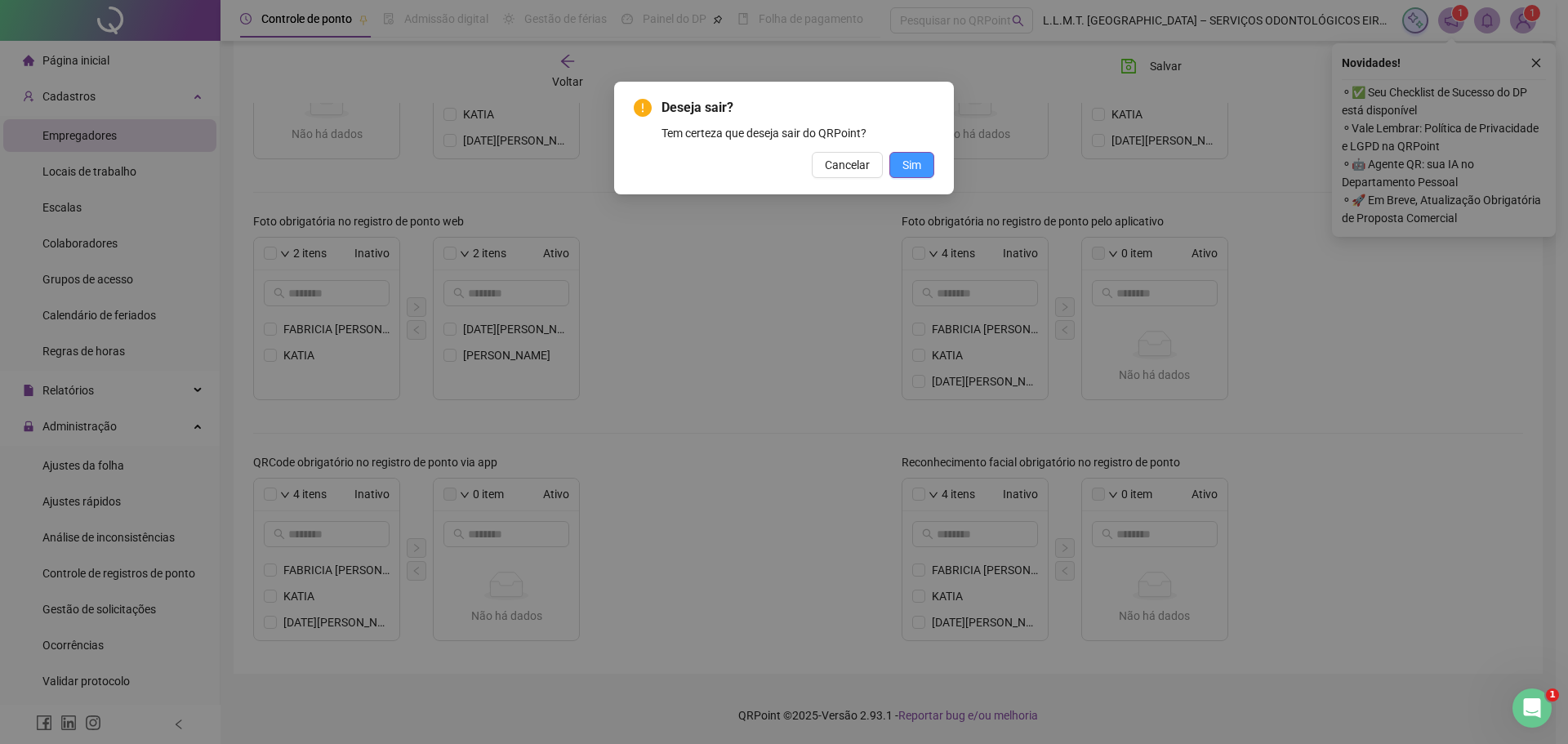
click at [903, 161] on span "Sim" at bounding box center [912, 165] width 18 height 18
